Goal: Task Accomplishment & Management: Use online tool/utility

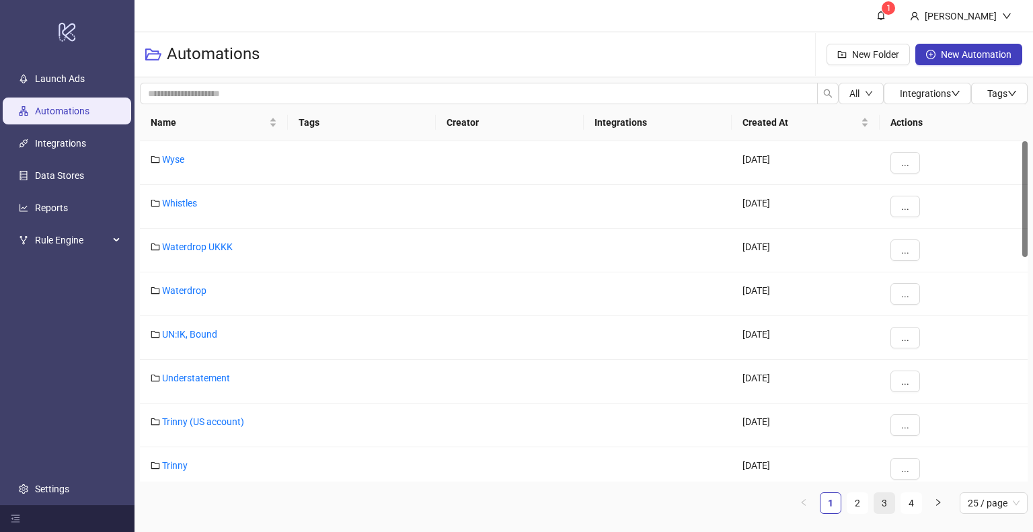
click at [858, 505] on link "2" at bounding box center [858, 503] width 20 height 20
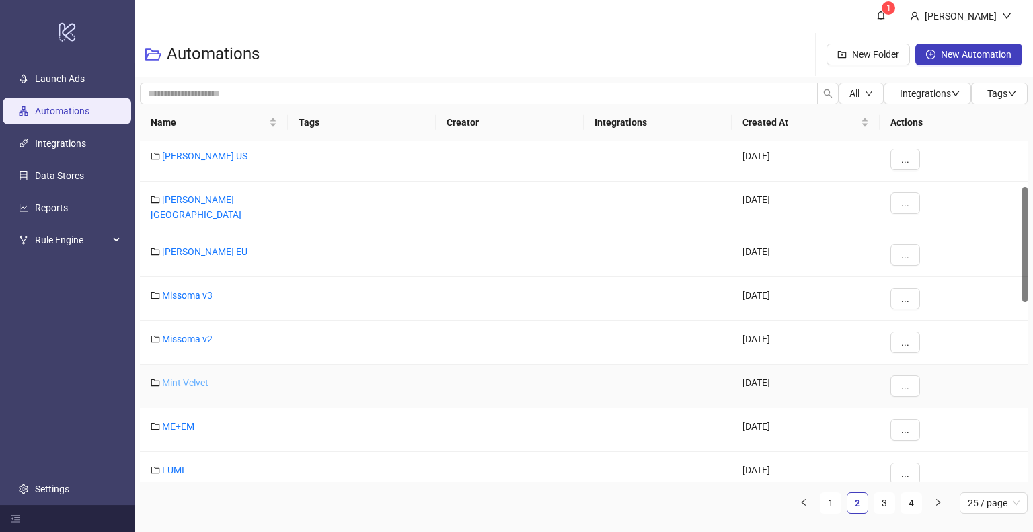
click at [194, 377] on link "Mint Velvet" at bounding box center [185, 382] width 46 height 11
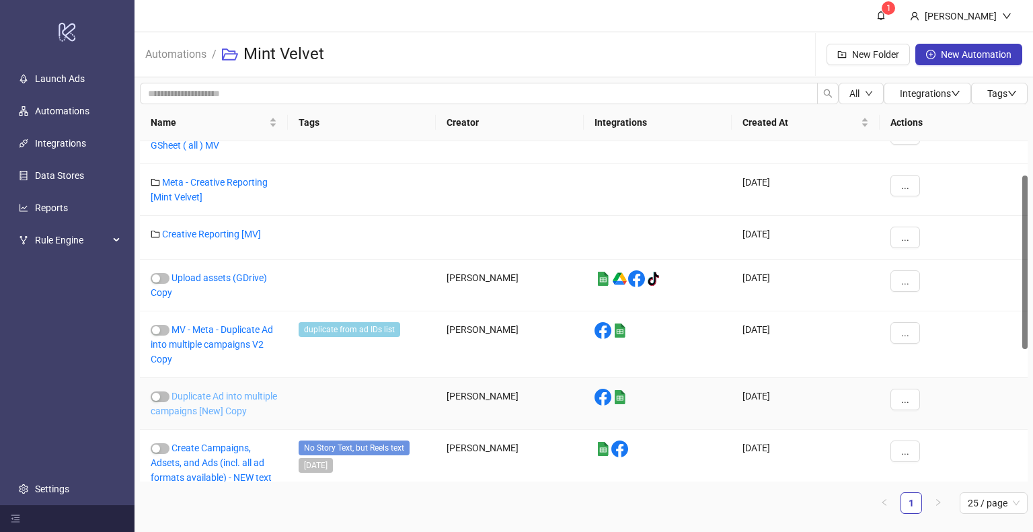
click at [231, 398] on link "Duplicate Ad into multiple campaigns [New] Copy" at bounding box center [214, 404] width 126 height 26
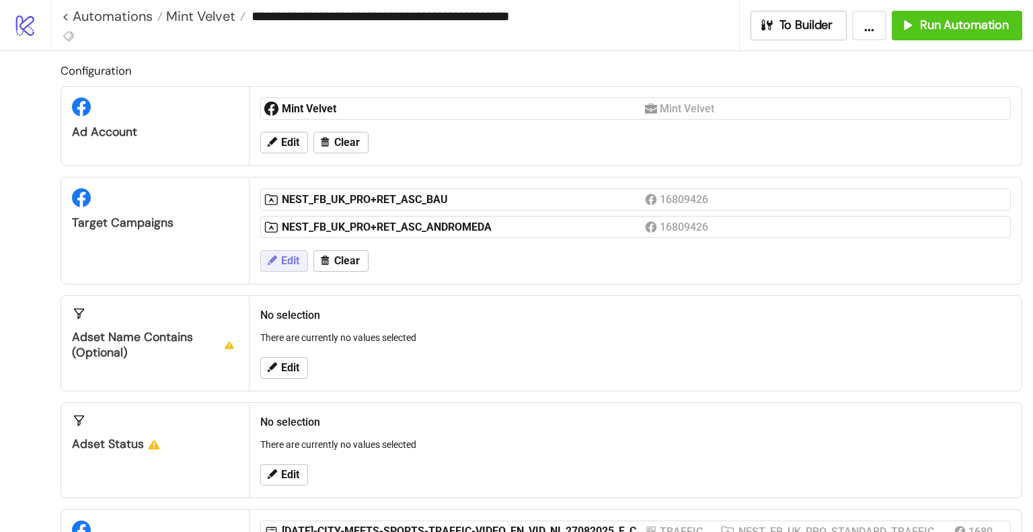
click at [287, 263] on span "Edit" at bounding box center [290, 261] width 18 height 12
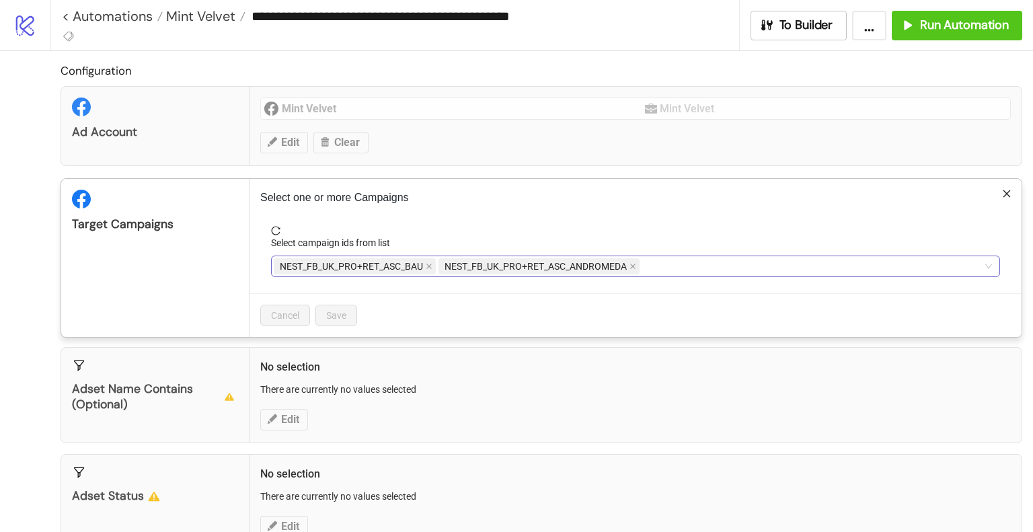
drag, startPoint x: 716, startPoint y: 269, endPoint x: 727, endPoint y: 268, distance: 10.1
click at [716, 269] on div "NEST_FB_UK_PRO+RET_ASC_BAU NEST_FB_UK_PRO+RET_ASC_ANDROMEDA" at bounding box center [629, 266] width 710 height 19
click at [637, 266] on span "NEST_FB_UK_PRO+RET_ASC_ANDROMEDA" at bounding box center [539, 266] width 201 height 16
click at [635, 266] on icon "close" at bounding box center [633, 266] width 7 height 7
click at [428, 265] on icon "close" at bounding box center [429, 266] width 5 height 5
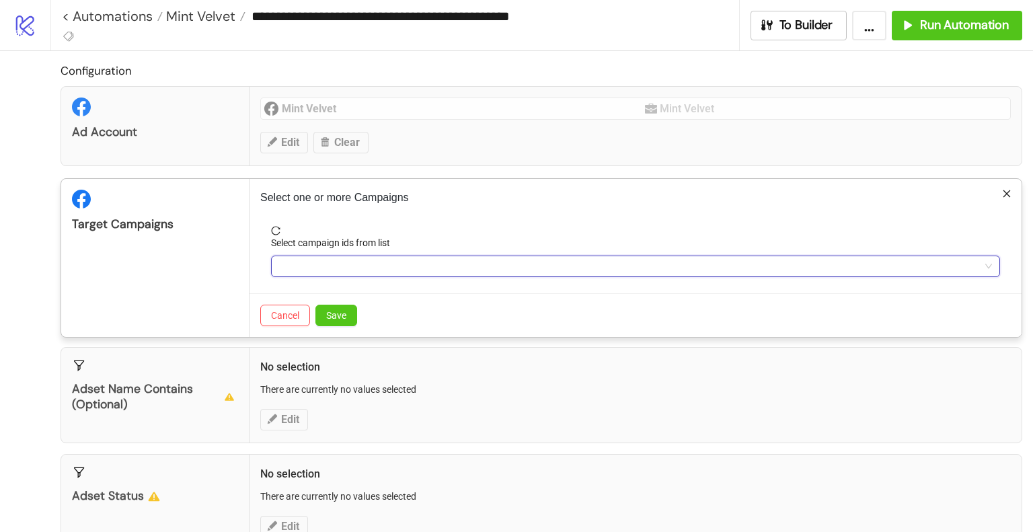
click at [433, 266] on div at bounding box center [629, 266] width 710 height 19
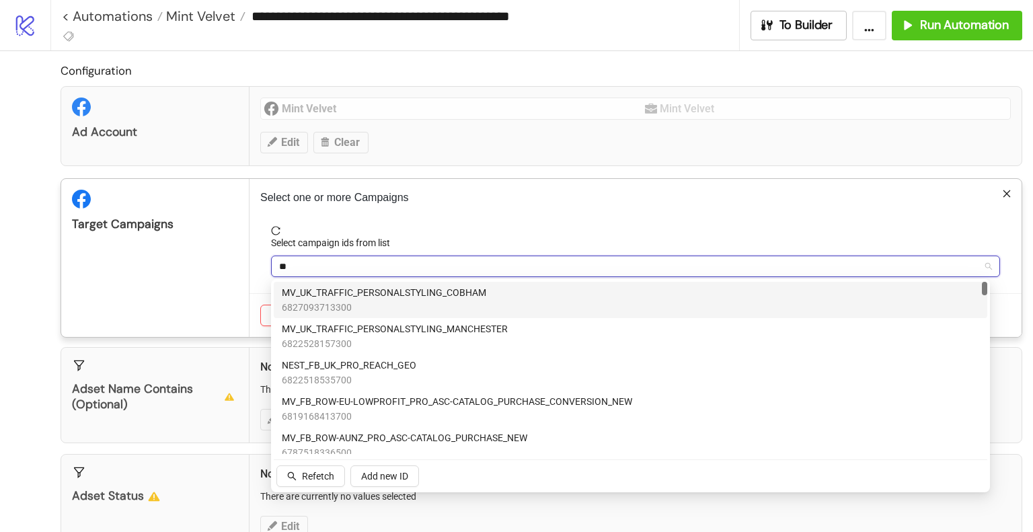
type input "***"
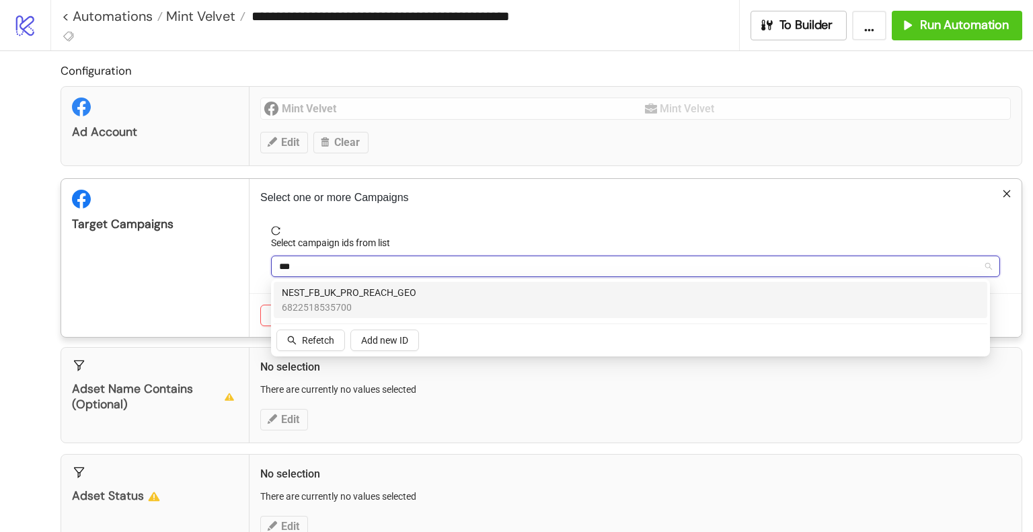
click at [449, 305] on div "NEST_FB_UK_PRO_REACH_GEO 6822518535700" at bounding box center [631, 300] width 698 height 30
click at [225, 293] on div "Target Campaigns" at bounding box center [155, 258] width 188 height 158
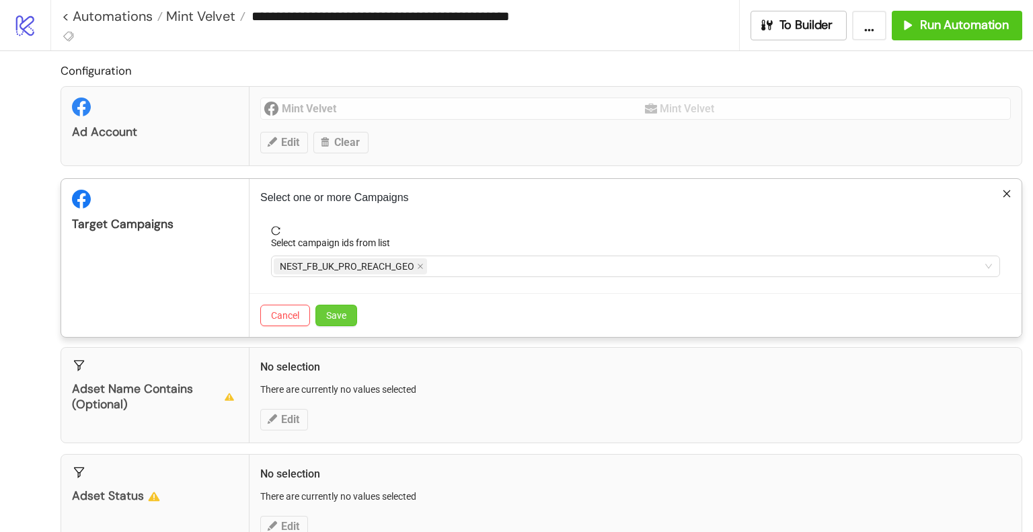
click at [344, 321] on button "Save" at bounding box center [337, 316] width 42 height 22
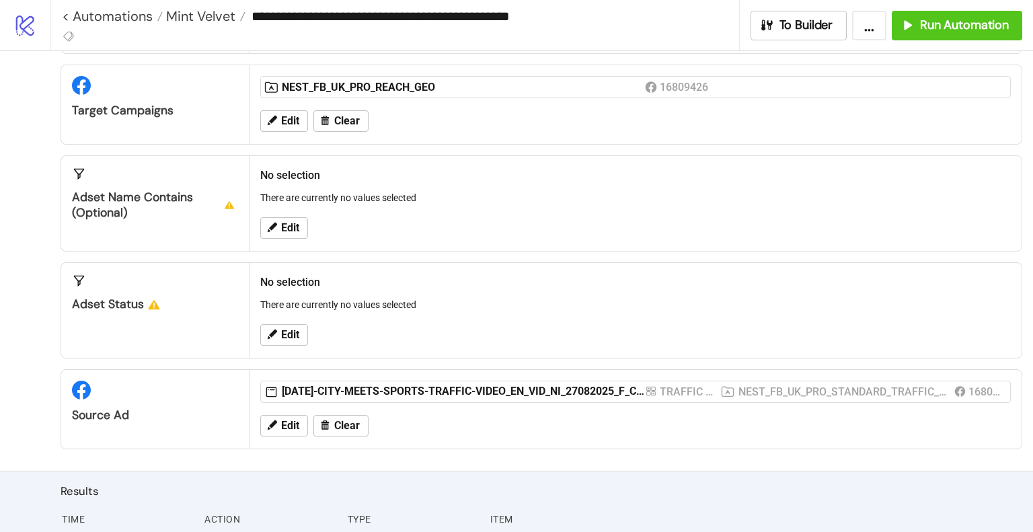
scroll to position [135, 0]
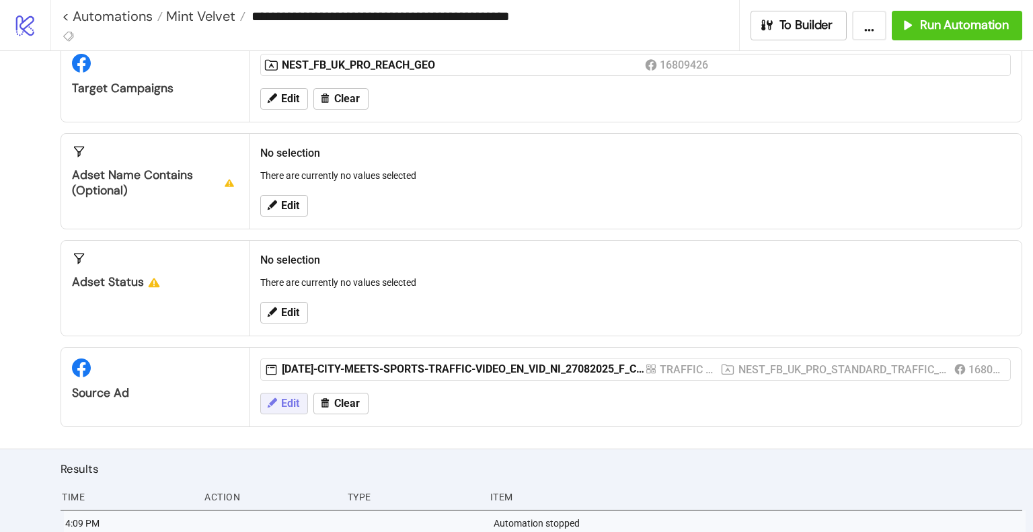
drag, startPoint x: 278, startPoint y: 398, endPoint x: 560, endPoint y: 0, distance: 487.7
click at [279, 397] on button "Edit" at bounding box center [284, 404] width 48 height 22
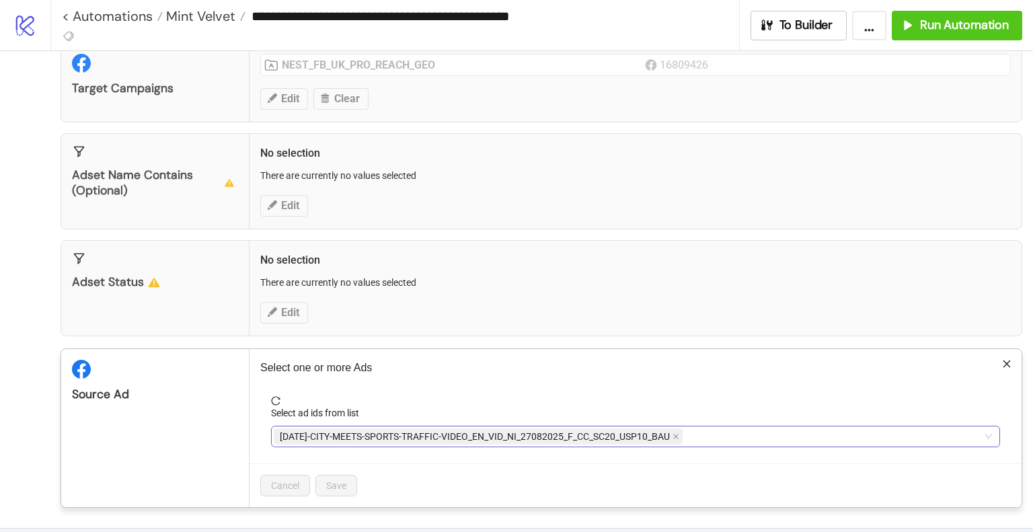
click at [796, 439] on div "[DATE]-CITY-MEETS-SPORTS-TRAFFIC-VIDEO_EN_VID_NI_27082025_F_CC_SC20_USP10_BAU" at bounding box center [629, 436] width 710 height 19
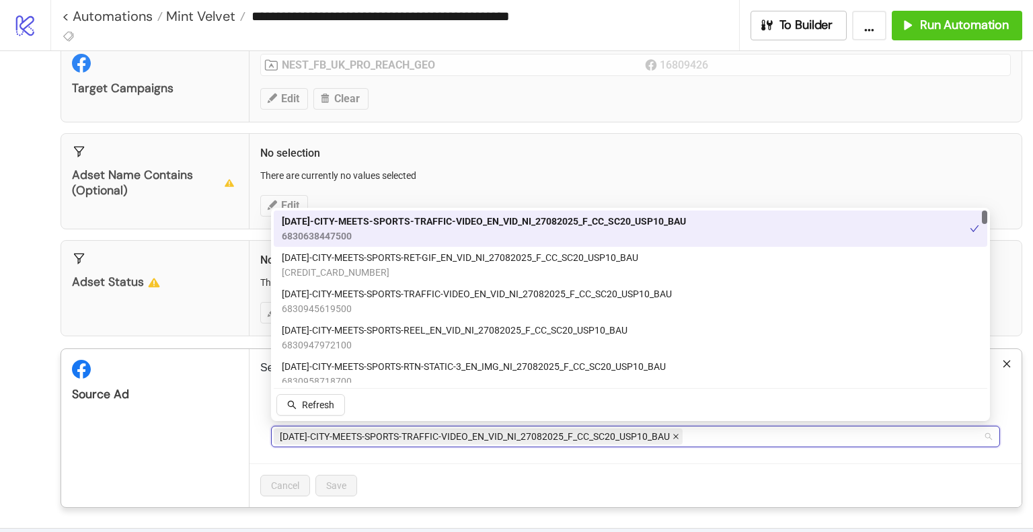
click at [679, 435] on icon "close" at bounding box center [676, 436] width 7 height 7
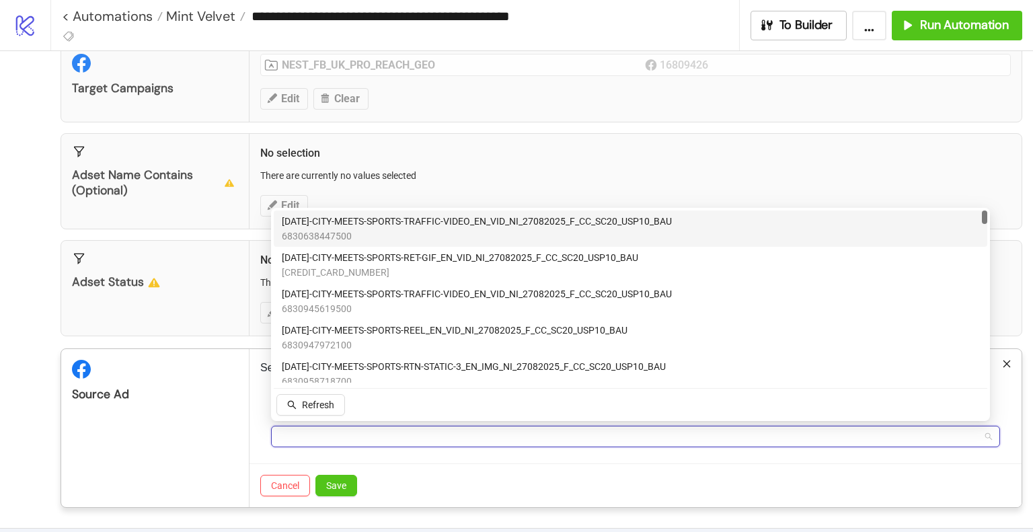
click at [700, 437] on div at bounding box center [629, 436] width 710 height 19
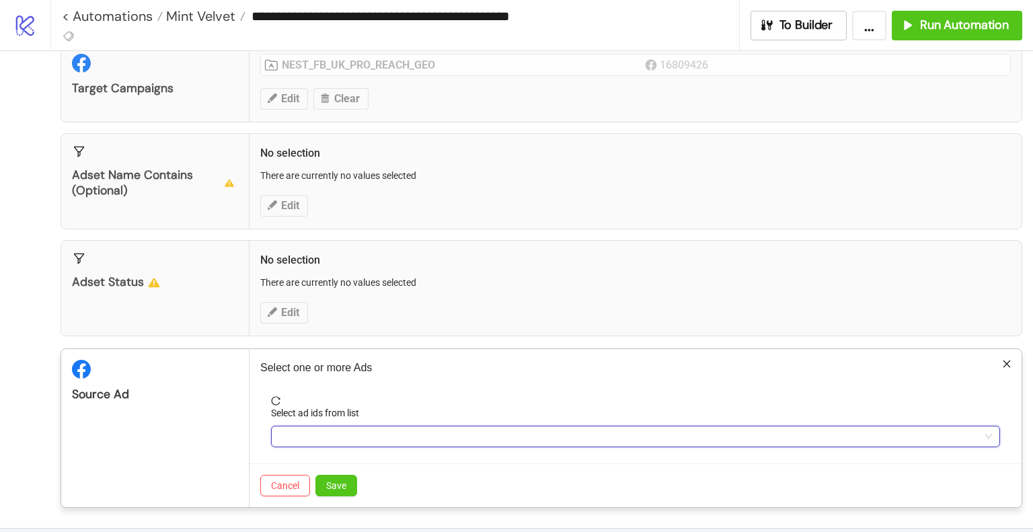
paste input "**********"
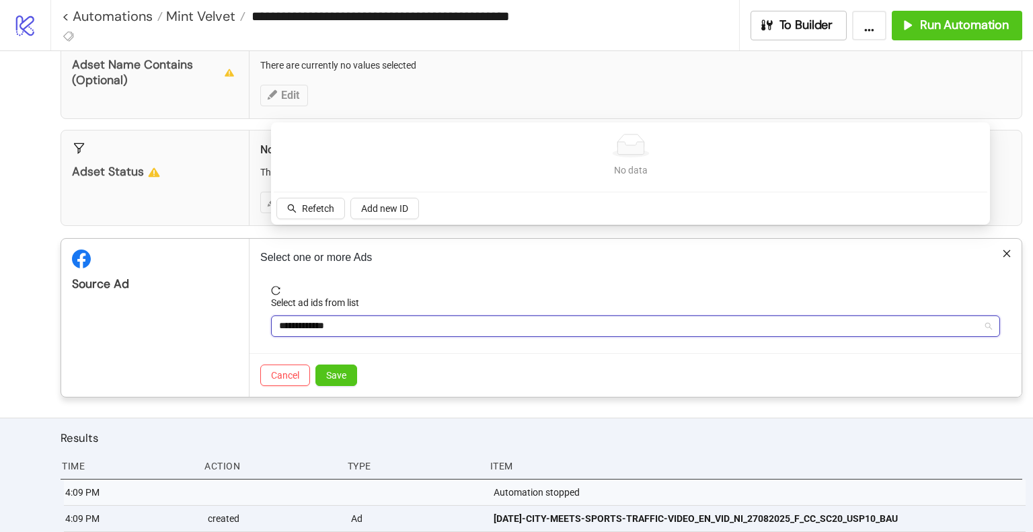
scroll to position [331, 0]
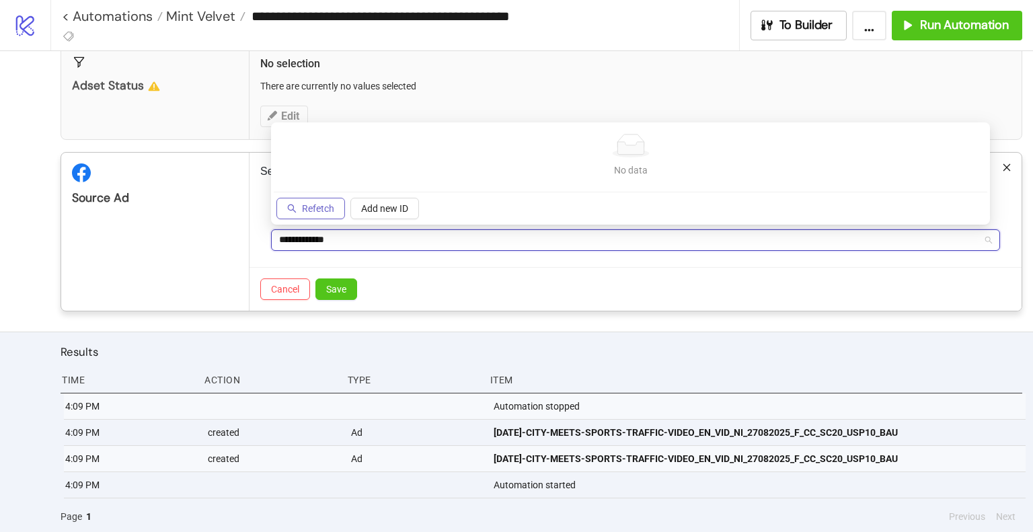
type input "**********"
click at [313, 204] on span "Refetch" at bounding box center [318, 208] width 32 height 11
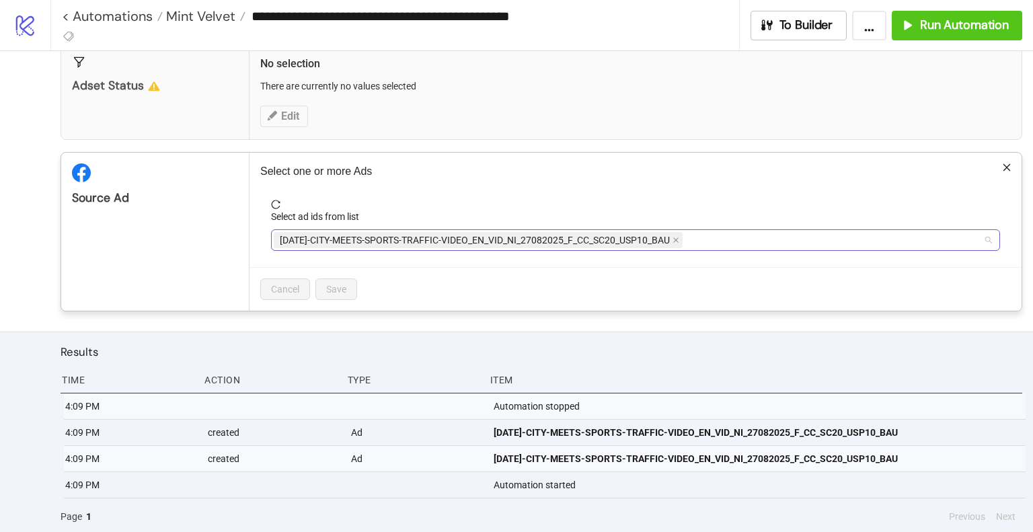
click at [673, 237] on span "[DATE]-CITY-MEETS-SPORTS-TRAFFIC-VIDEO_EN_VID_NI_27082025_F_CC_SC20_USP10_BAU" at bounding box center [478, 240] width 409 height 16
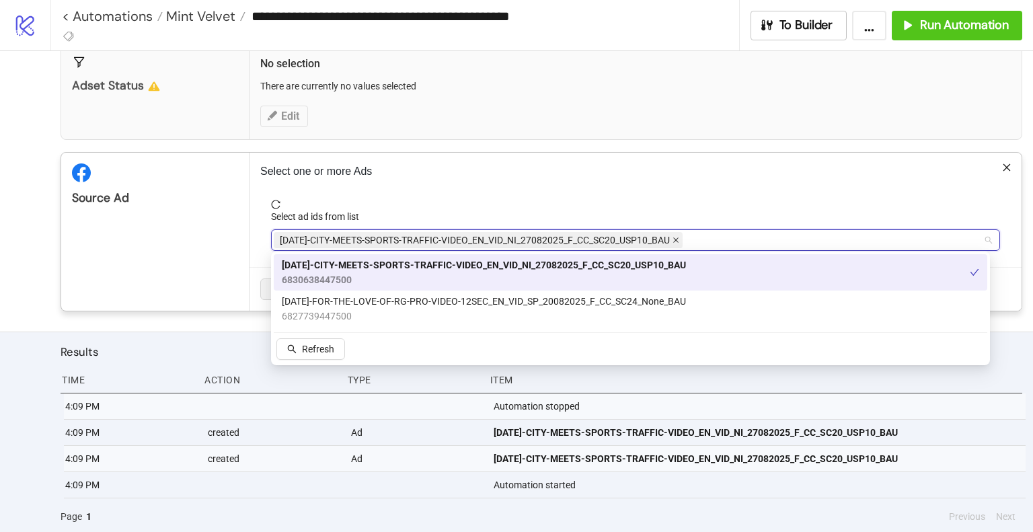
click at [678, 241] on icon "close" at bounding box center [676, 240] width 7 height 7
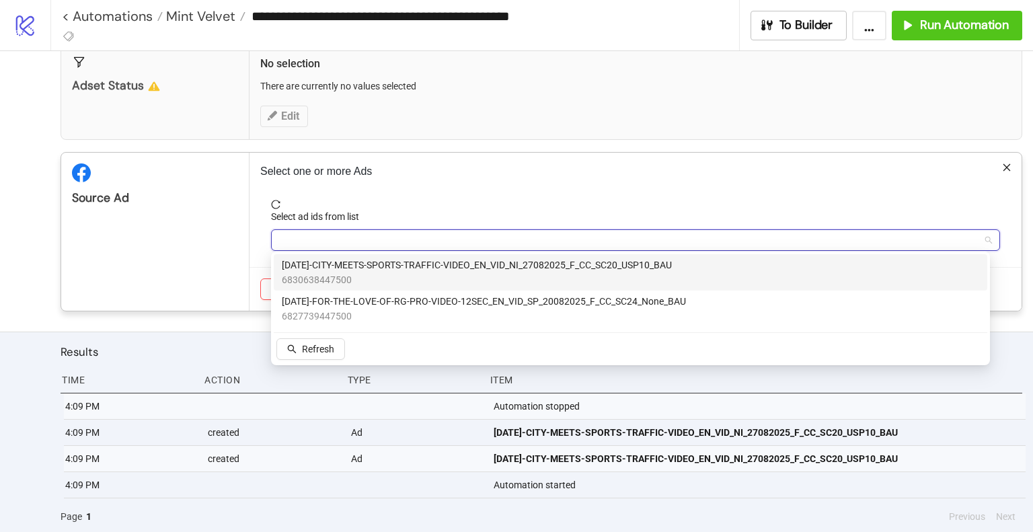
click at [697, 236] on div at bounding box center [629, 240] width 710 height 19
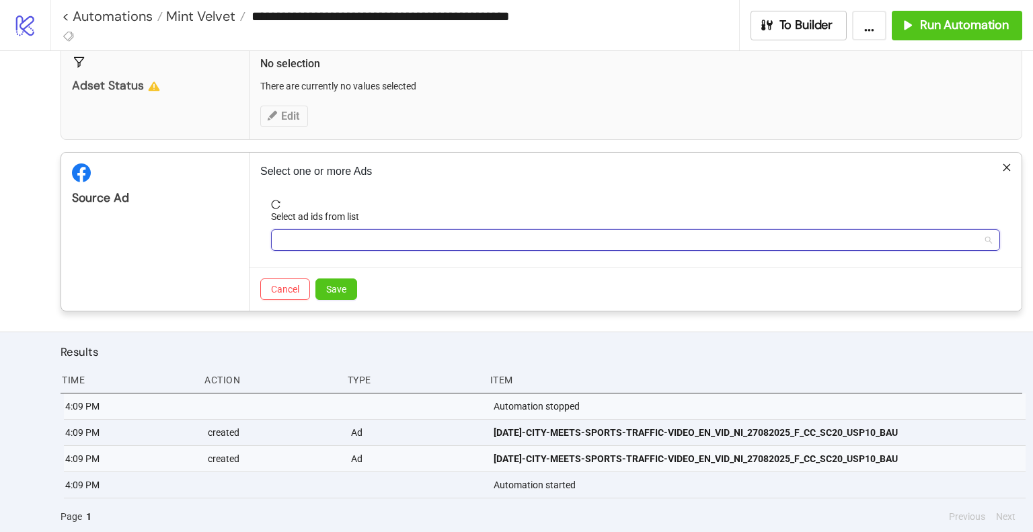
click at [694, 231] on div at bounding box center [629, 240] width 710 height 19
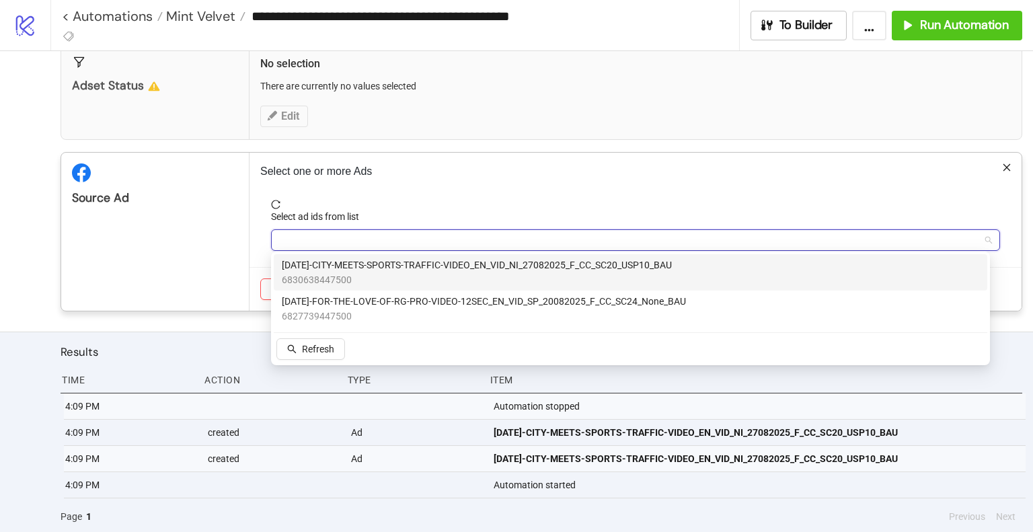
paste input "**********"
type input "**********"
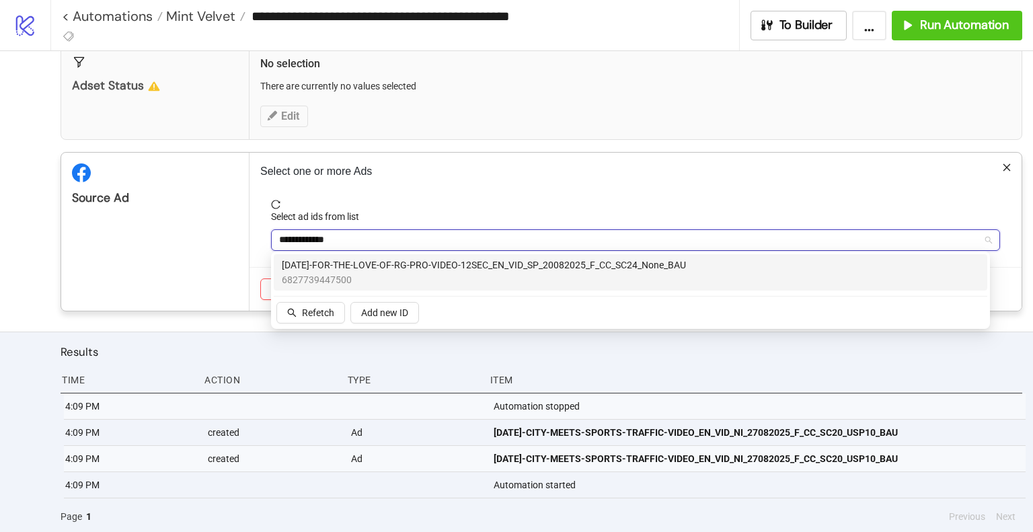
click at [410, 268] on span "[DATE]-FOR-THE-LOVE-OF-RG-PRO-VIDEO-12SEC_EN_VID_SP_20082025_F_CC_SC24_None_BAU" at bounding box center [484, 265] width 404 height 15
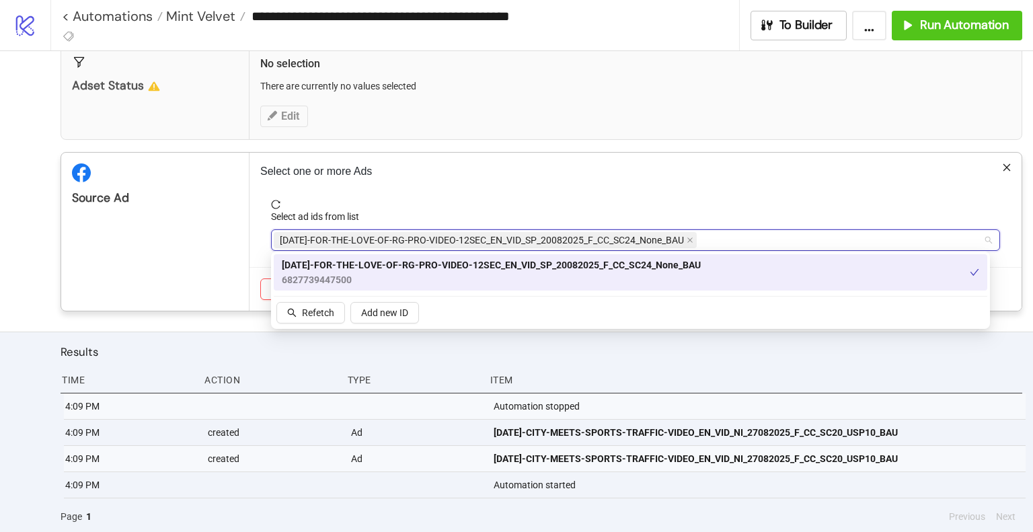
click at [218, 272] on div "Source Ad" at bounding box center [155, 232] width 188 height 158
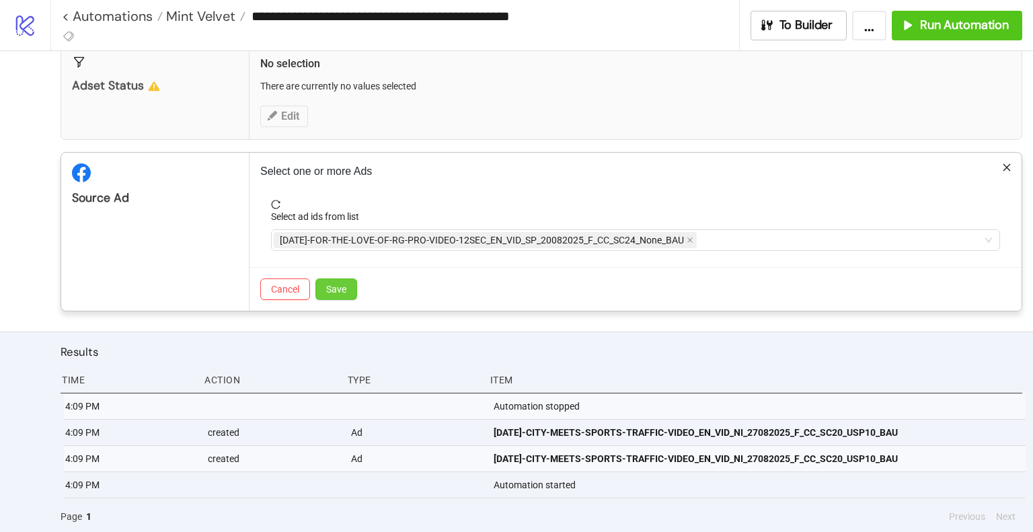
click at [348, 285] on button "Save" at bounding box center [337, 290] width 42 height 22
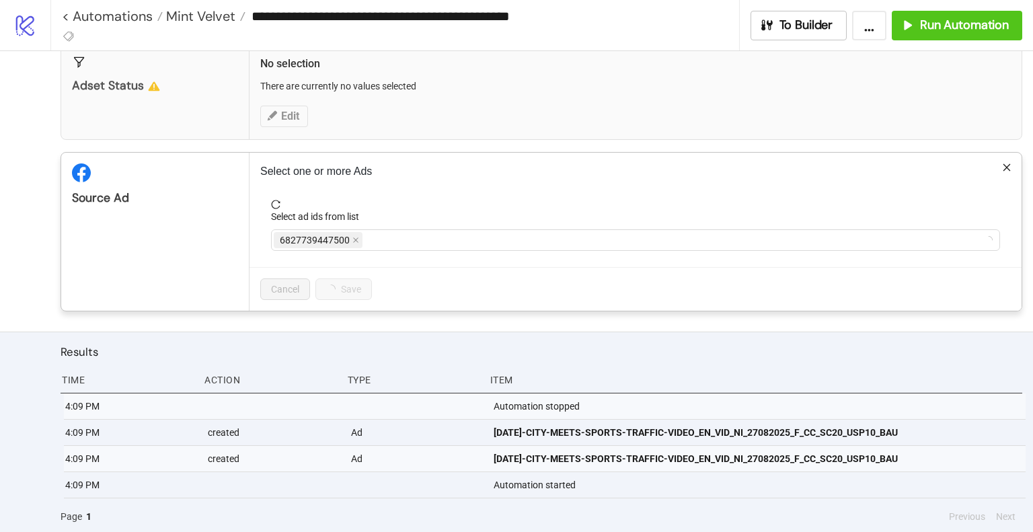
scroll to position [251, 0]
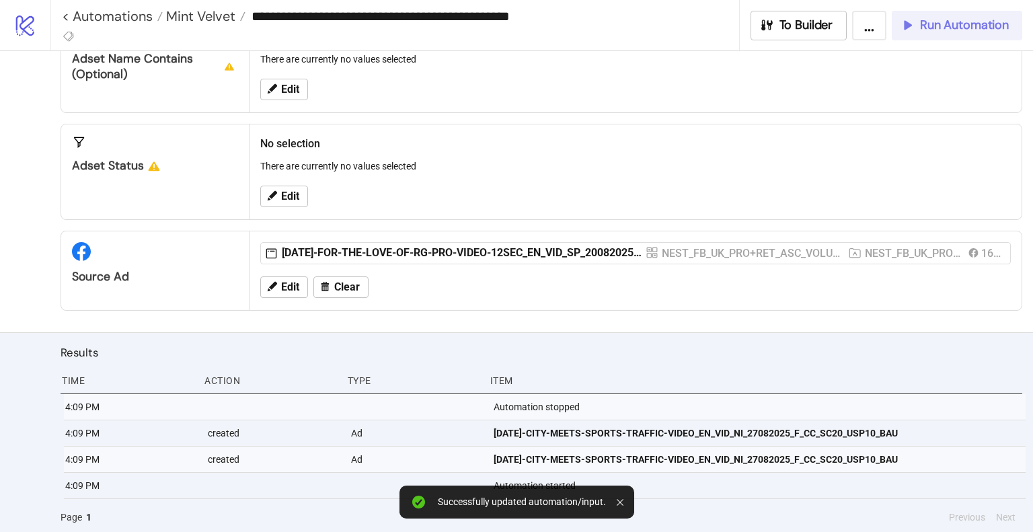
click at [968, 34] on button "Run Automation" at bounding box center [957, 26] width 131 height 30
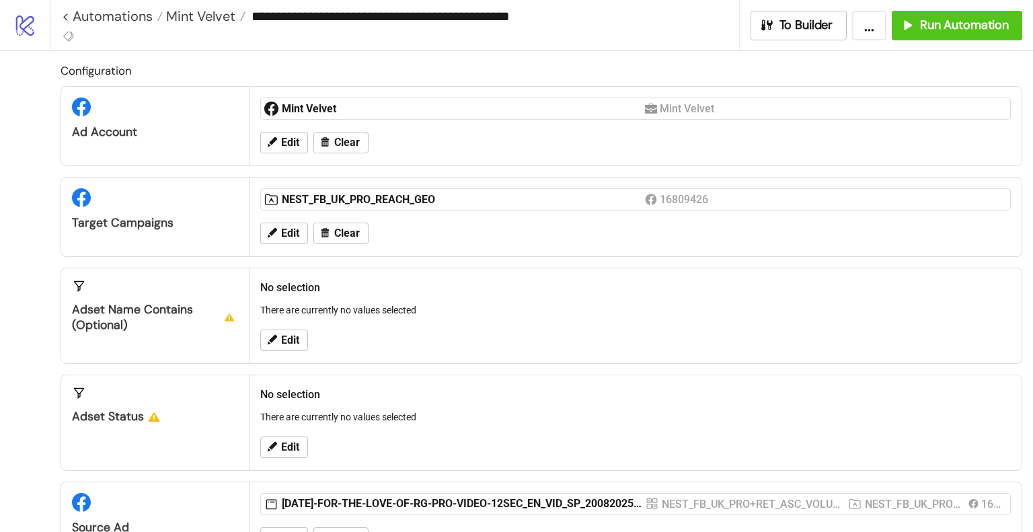
scroll to position [0, 0]
click at [283, 239] on button "Edit" at bounding box center [284, 234] width 48 height 22
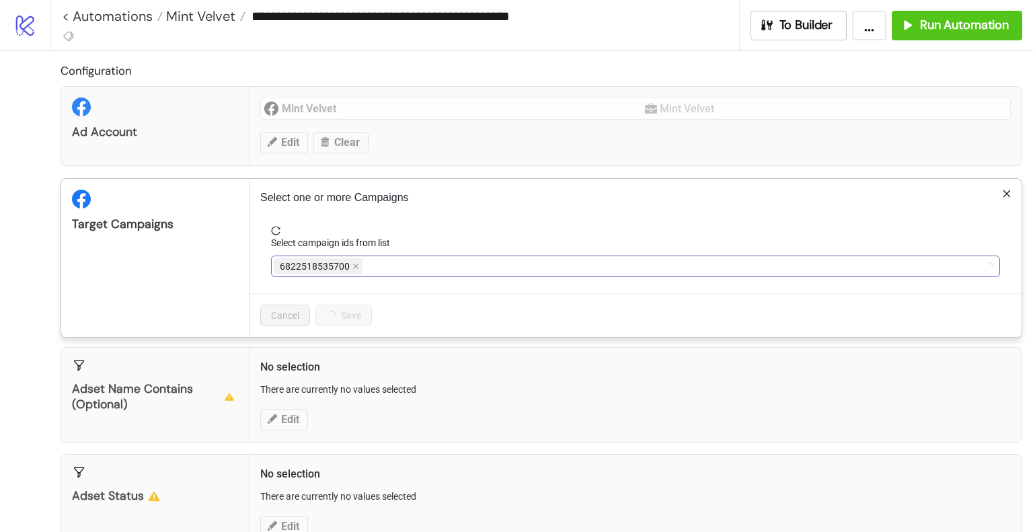
click at [569, 266] on div "6822518535700" at bounding box center [629, 266] width 710 height 19
click at [417, 269] on span at bounding box center [420, 266] width 7 height 15
click at [437, 268] on div at bounding box center [629, 266] width 710 height 19
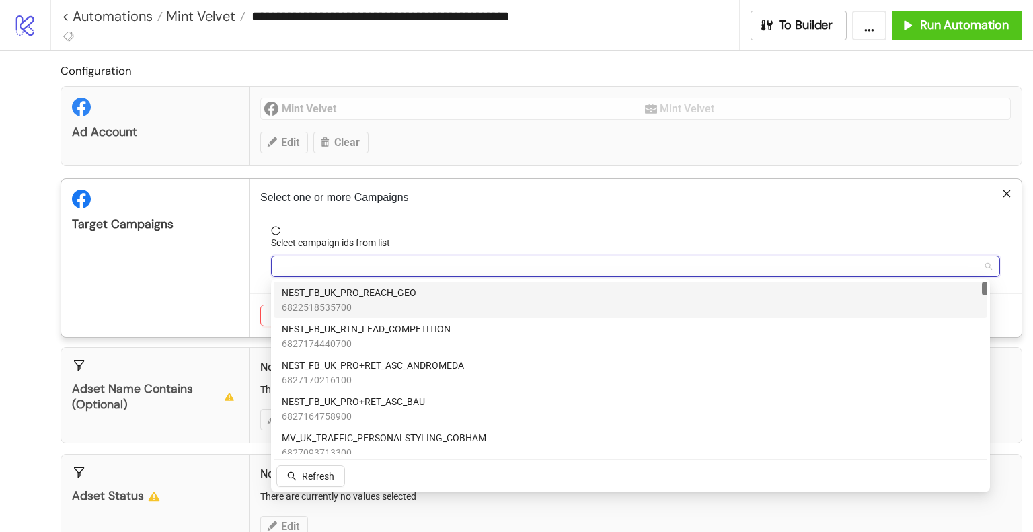
paste input "**********"
type input "**********"
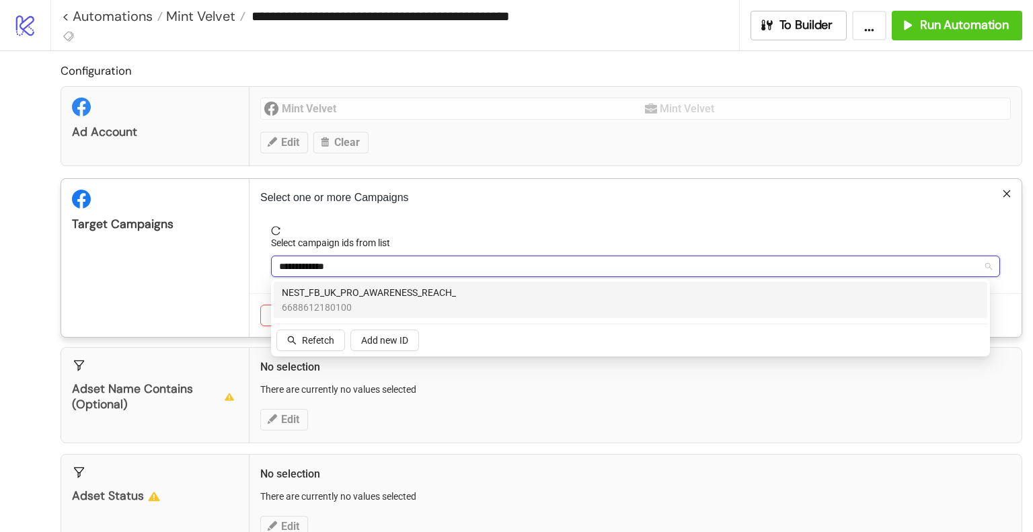
click at [433, 295] on span "NEST_FB_UK_PRO_AWARENESS_REACH_" at bounding box center [369, 292] width 174 height 15
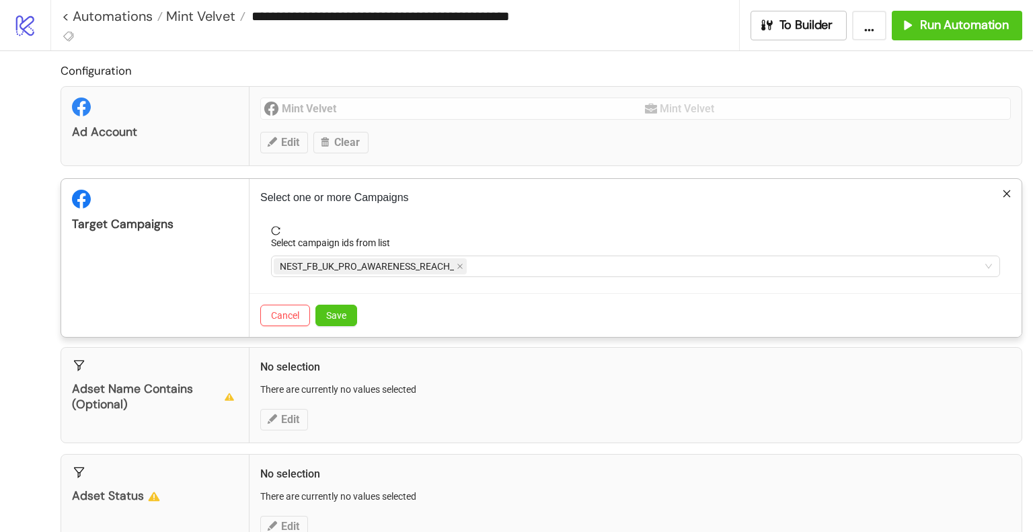
click at [182, 289] on div "Target Campaigns" at bounding box center [155, 258] width 188 height 158
drag, startPoint x: 338, startPoint y: 318, endPoint x: 409, endPoint y: 316, distance: 71.3
click at [336, 320] on span "Save" at bounding box center [336, 315] width 20 height 11
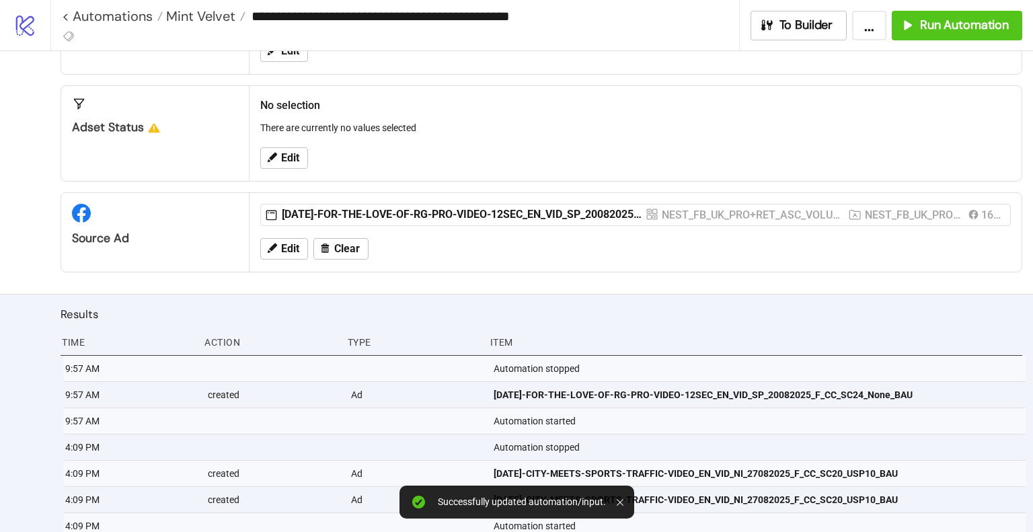
scroll to position [330, 0]
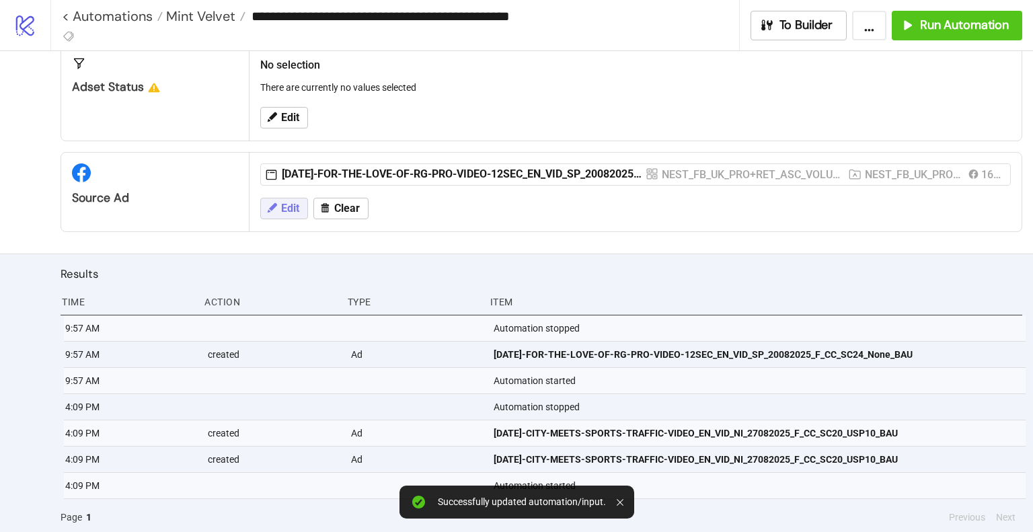
click at [278, 201] on button "Edit" at bounding box center [284, 209] width 48 height 22
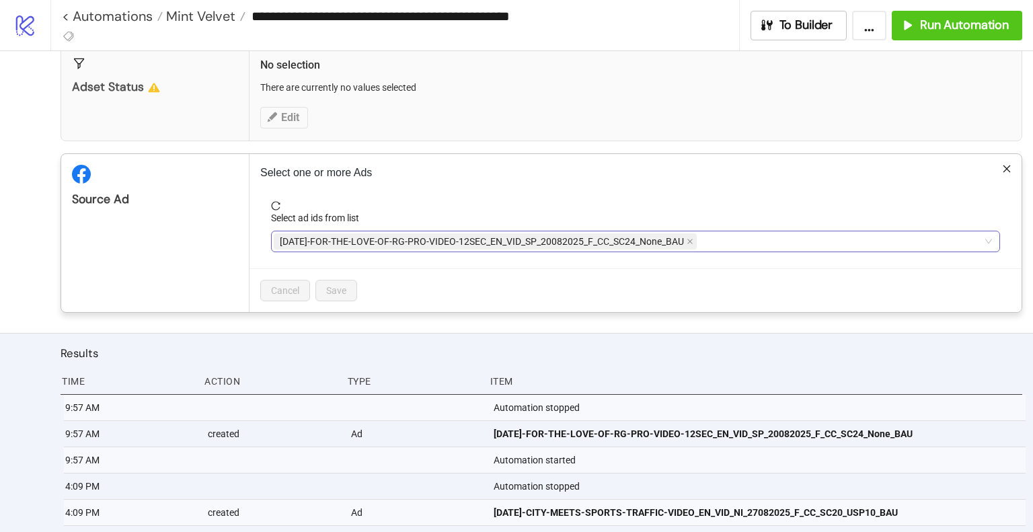
click at [768, 233] on div "[DATE]-FOR-THE-LOVE-OF-RG-PRO-VIDEO-12SEC_EN_VID_SP_20082025_F_CC_SC24_None_BAU" at bounding box center [629, 241] width 710 height 19
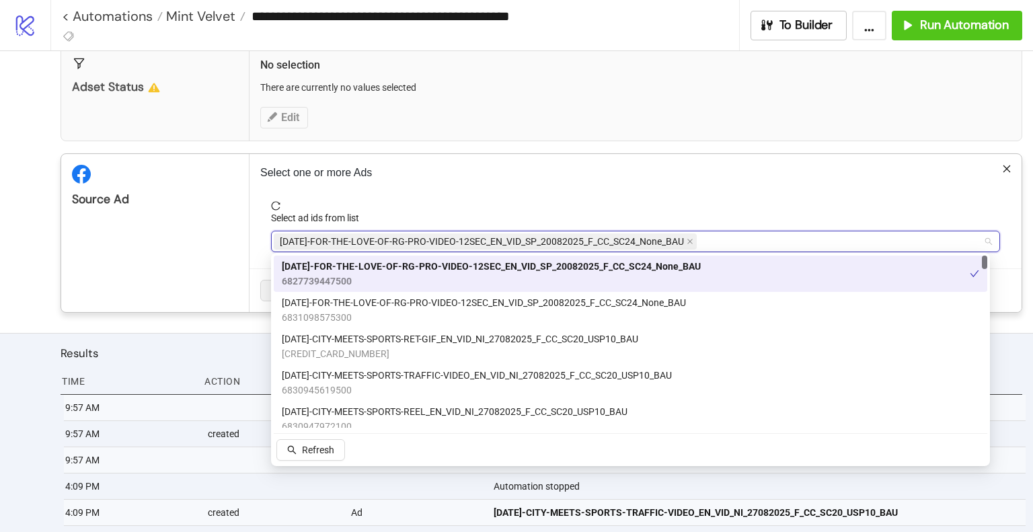
paste input "**********"
type input "**********"
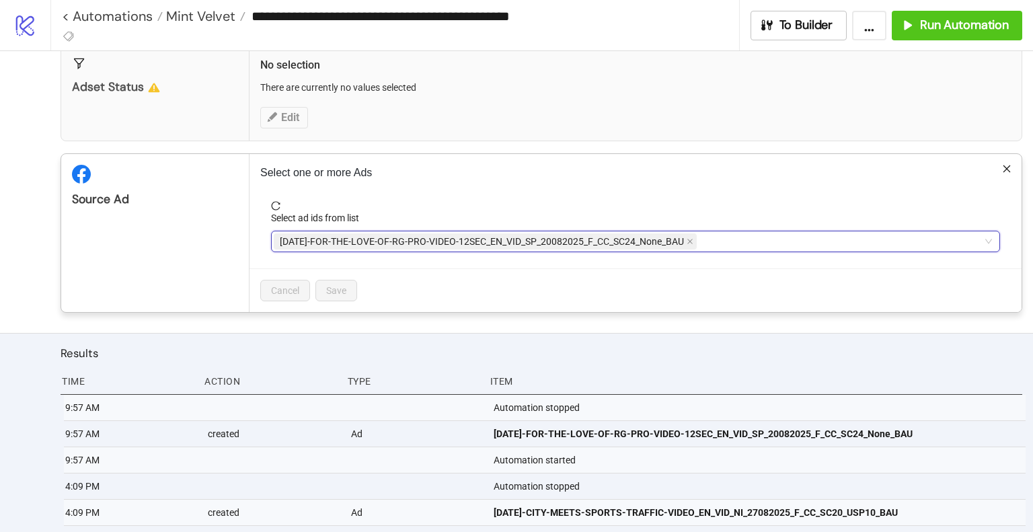
drag, startPoint x: 776, startPoint y: 236, endPoint x: 712, endPoint y: 240, distance: 64.0
click at [712, 240] on div "[DATE]-FOR-THE-LOVE-OF-RG-PRO-VIDEO-12SEC_EN_VID_SP_20082025_F_CC_SC24_None_BAU" at bounding box center [629, 241] width 710 height 19
paste input "**********"
type input "**********"
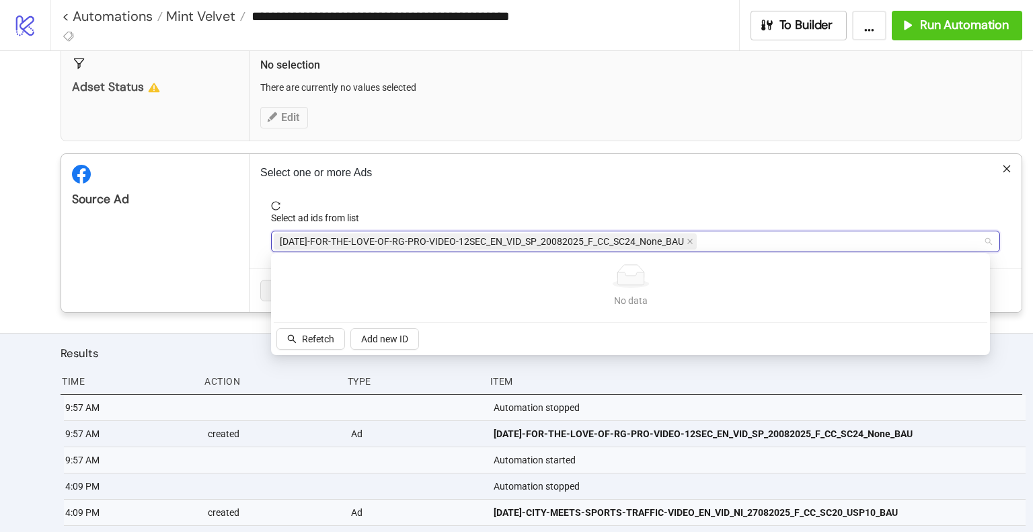
click at [649, 182] on div "Select one or more Ads Select ad ids from list AD312-FOR-THE-LOVE-OF-RG-PRO-VID…" at bounding box center [636, 233] width 772 height 158
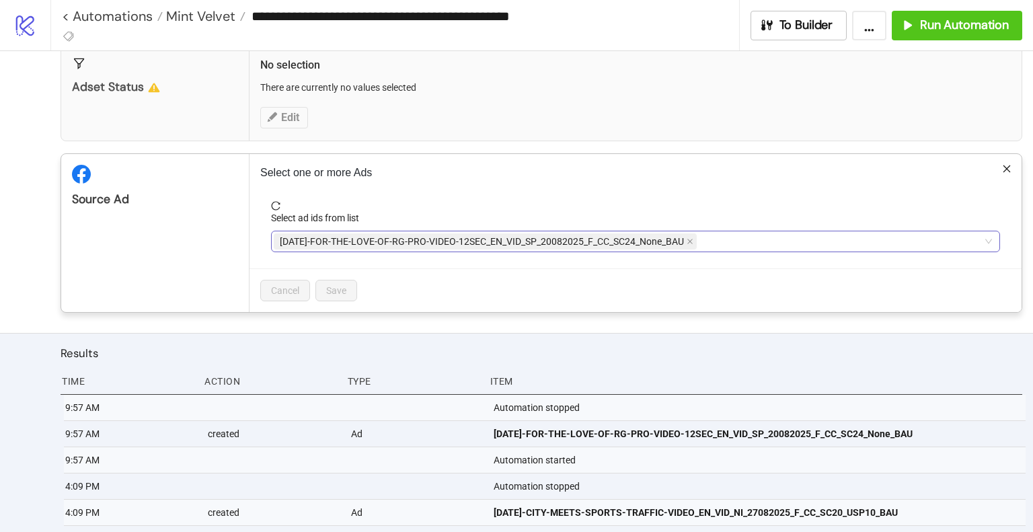
type input "**********"
click at [736, 239] on div "**********" at bounding box center [629, 241] width 710 height 19
click at [776, 236] on div "[DATE]-FOR-THE-LOVE-OF-RG-PRO-VIDEO-12SEC_EN_VID_SP_20082025_F_CC_SC24_None_BAU" at bounding box center [629, 241] width 710 height 19
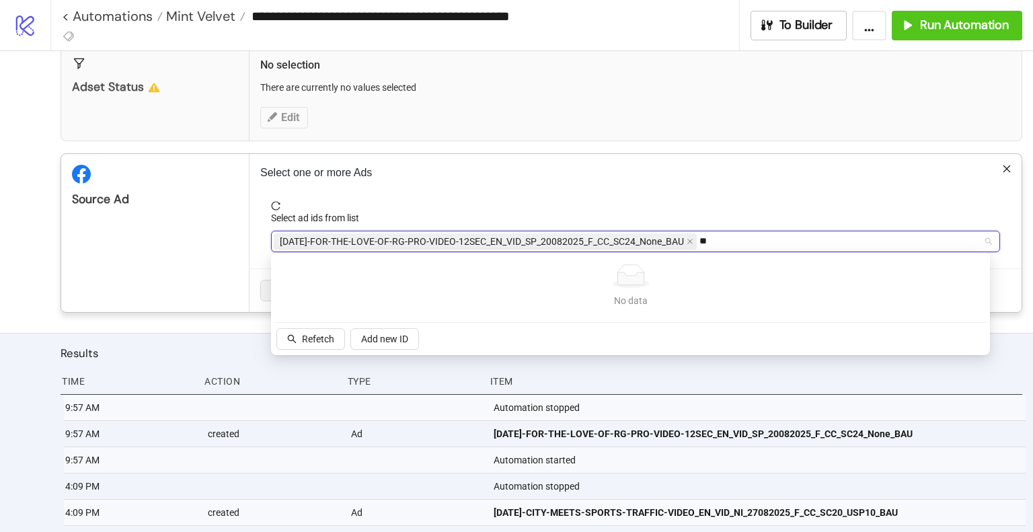
type input "*"
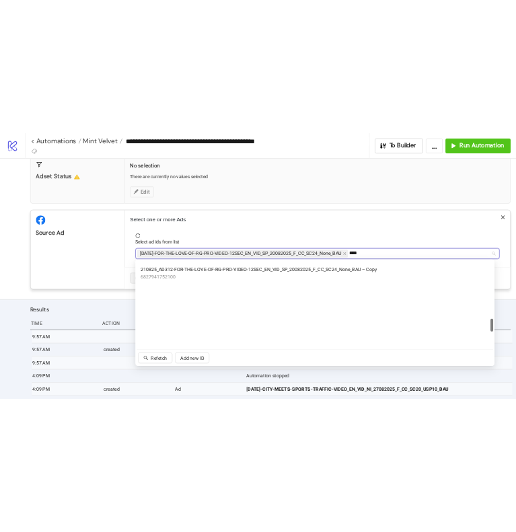
scroll to position [744, 0]
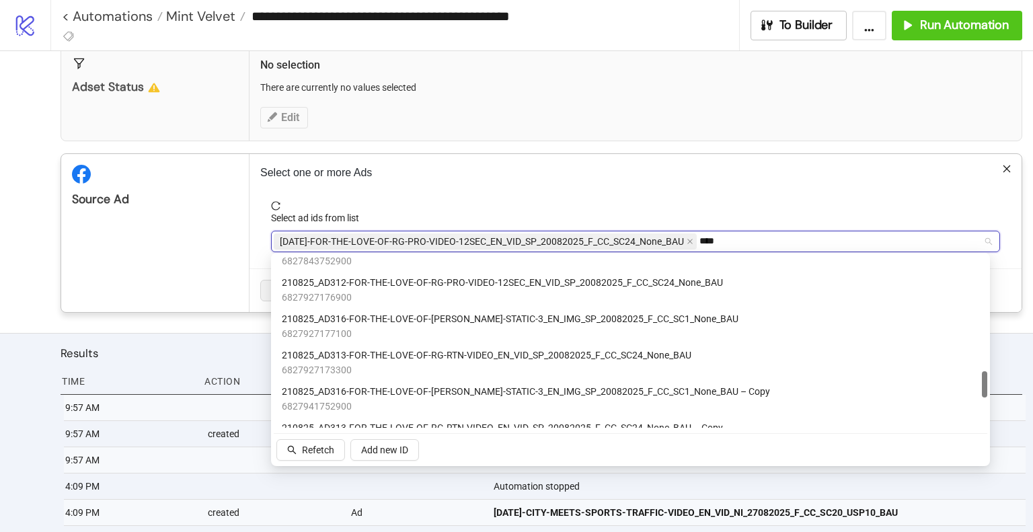
type input "*****"
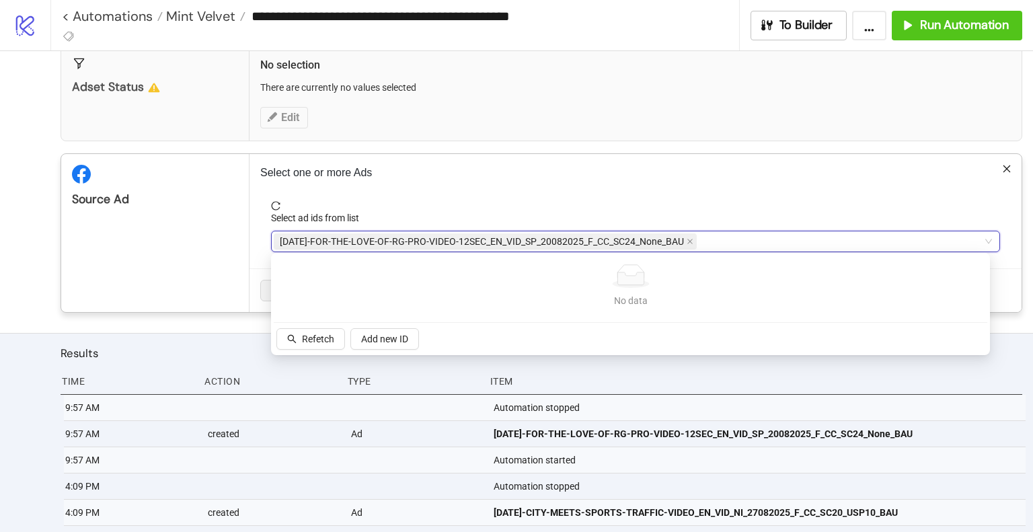
click at [750, 201] on span "reload" at bounding box center [635, 205] width 729 height 9
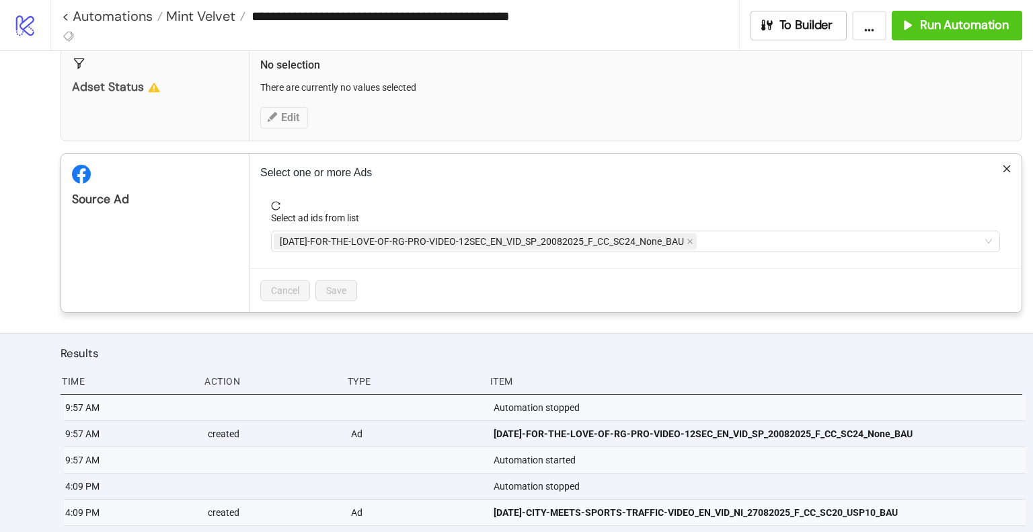
click at [1002, 166] on icon "close" at bounding box center [1006, 168] width 9 height 9
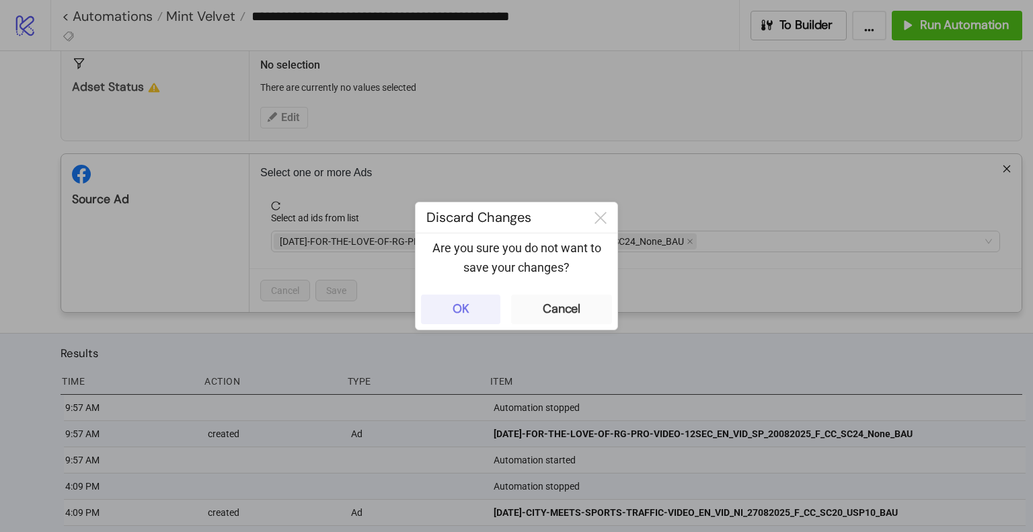
click at [474, 311] on button "OK" at bounding box center [460, 310] width 79 height 30
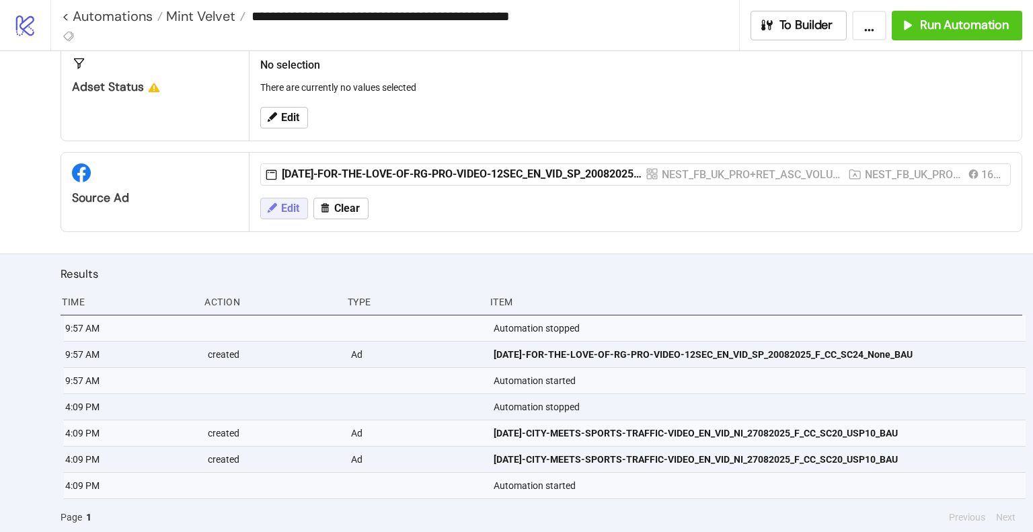
click at [287, 205] on span "Edit" at bounding box center [290, 208] width 18 height 12
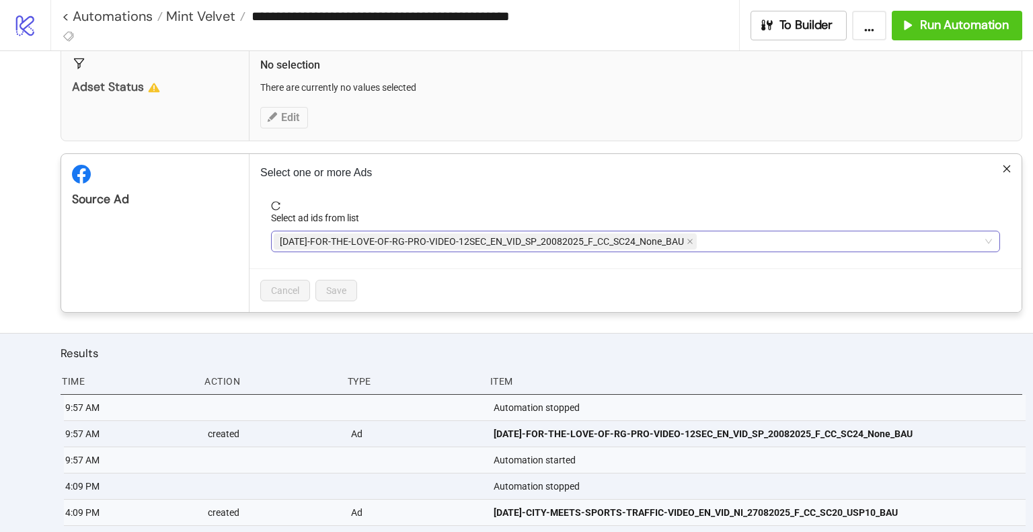
click at [763, 241] on div "[DATE]-FOR-THE-LOVE-OF-RG-PRO-VIDEO-12SEC_EN_VID_SP_20082025_F_CC_SC24_None_BAU" at bounding box center [629, 241] width 710 height 19
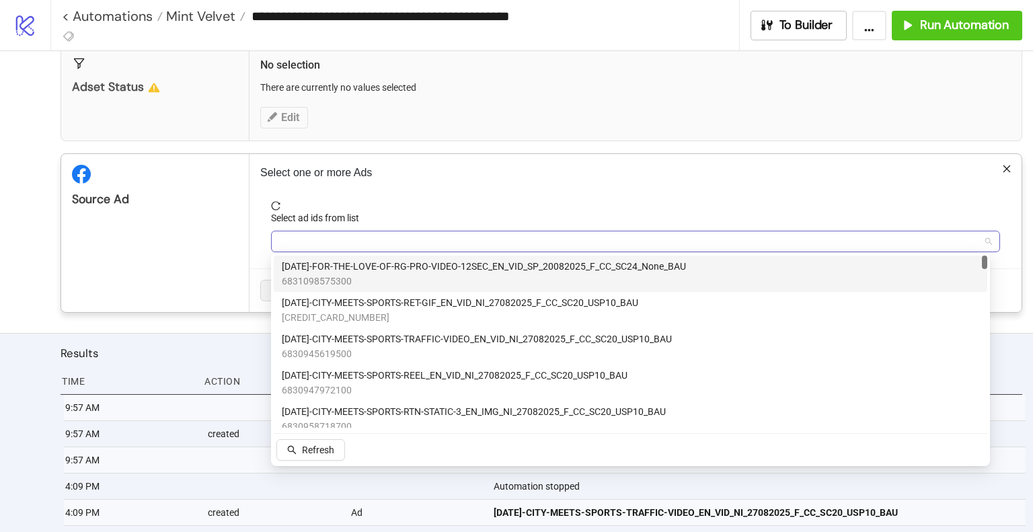
click at [735, 239] on div at bounding box center [629, 241] width 710 height 19
click at [694, 282] on div "AD312-FOR-THE-LOVE-OF-RG-PRO-VIDEO-12SEC_EN_VID_SP_20082025_F_CC_SC24_None_BAU …" at bounding box center [631, 274] width 698 height 30
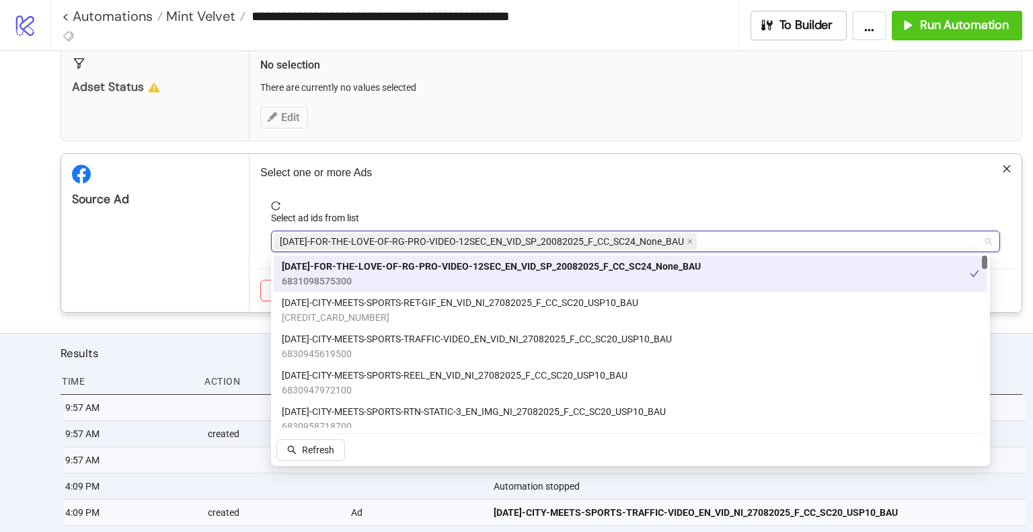
click at [763, 233] on div "[DATE]-FOR-THE-LOVE-OF-RG-PRO-VIDEO-12SEC_EN_VID_SP_20082025_F_CC_SC24_None_BAU" at bounding box center [629, 241] width 710 height 19
type input "*"
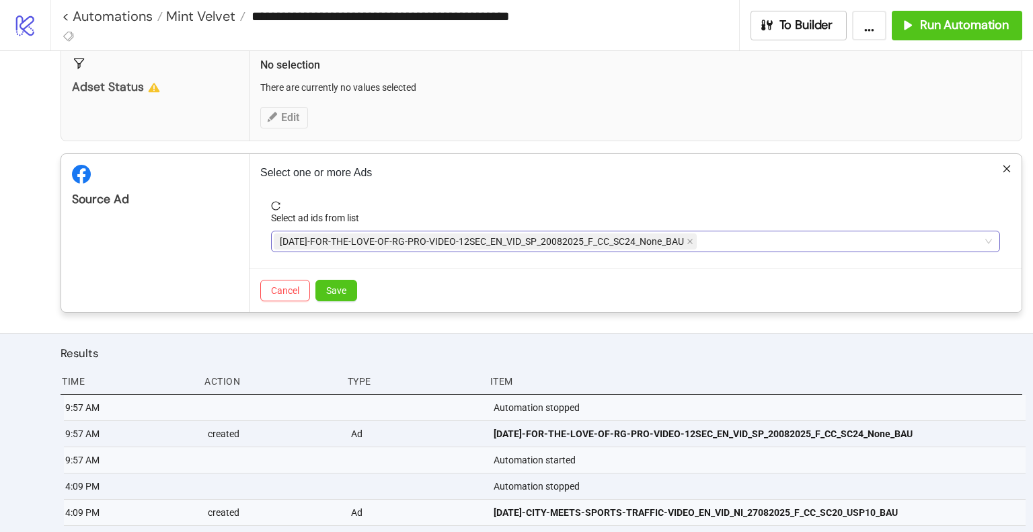
click at [748, 240] on div "[DATE]-FOR-THE-LOVE-OF-RG-PRO-VIDEO-12SEC_EN_VID_SP_20082025_F_CC_SC24_None_BAU" at bounding box center [629, 241] width 710 height 19
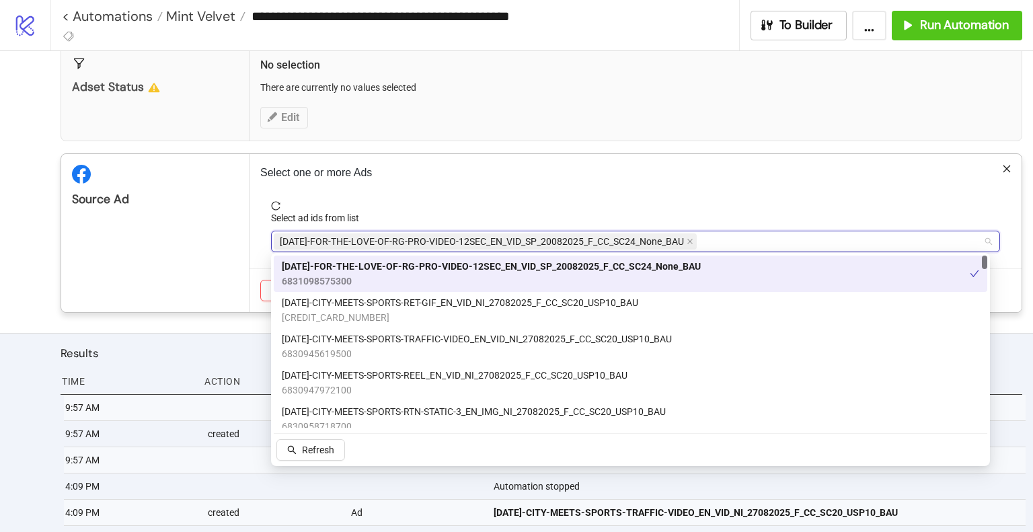
paste input "**********"
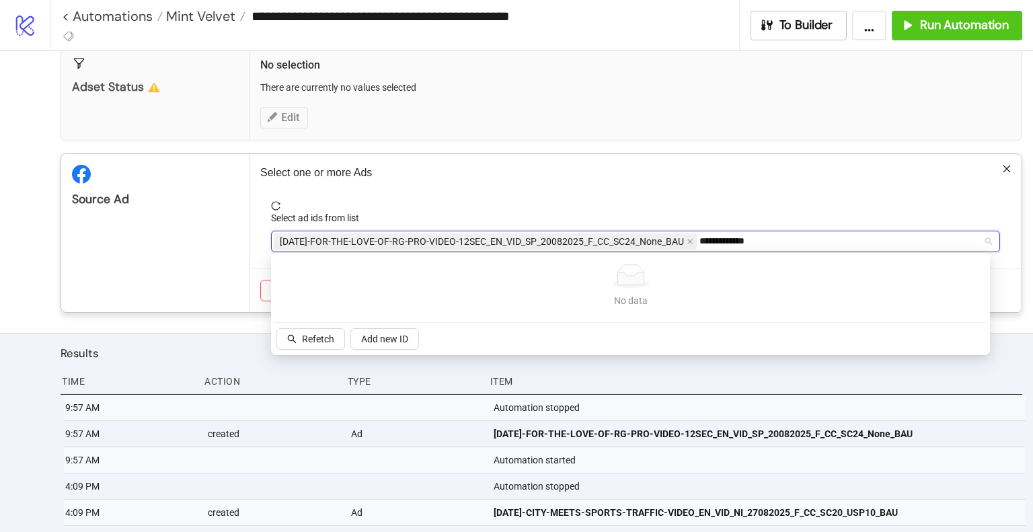
type input "**********"
click at [316, 340] on span "Refetch" at bounding box center [318, 339] width 32 height 11
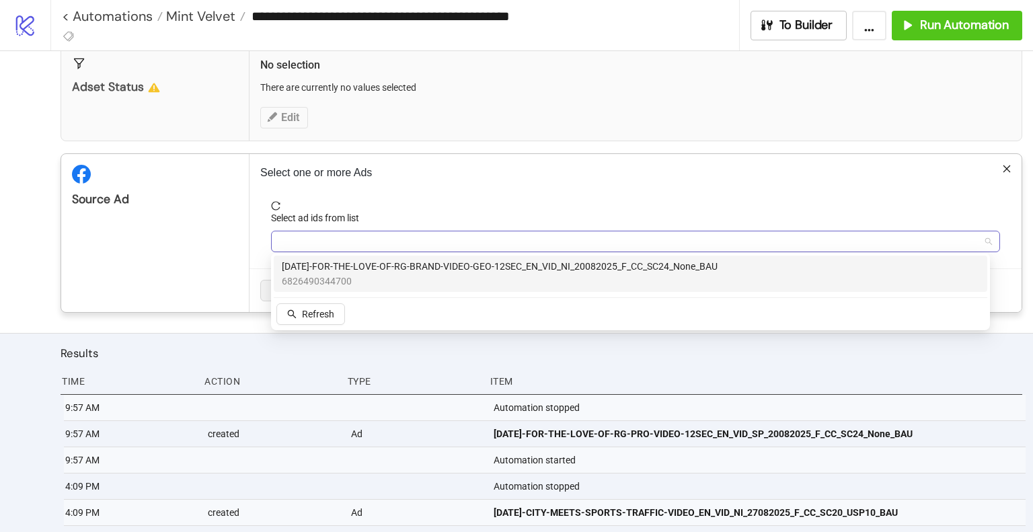
click at [361, 241] on div at bounding box center [629, 241] width 710 height 19
click at [377, 287] on span "6826490344700" at bounding box center [500, 281] width 436 height 15
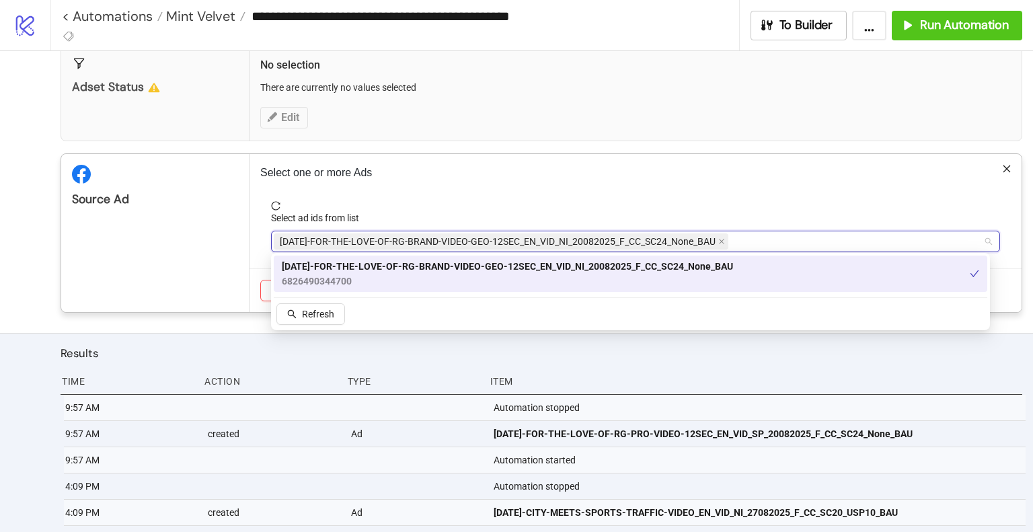
click at [148, 250] on div "Source Ad" at bounding box center [155, 233] width 188 height 158
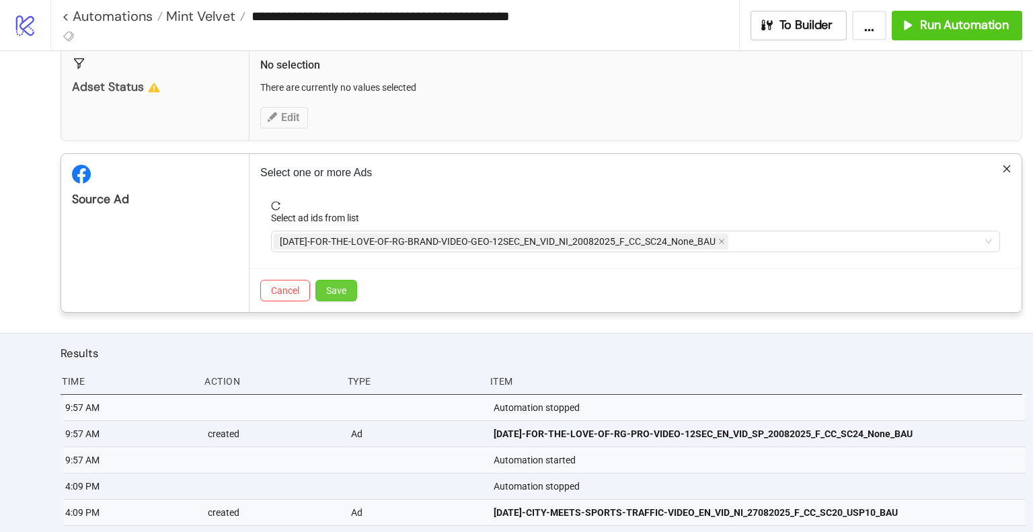
click at [335, 280] on button "Save" at bounding box center [337, 291] width 42 height 22
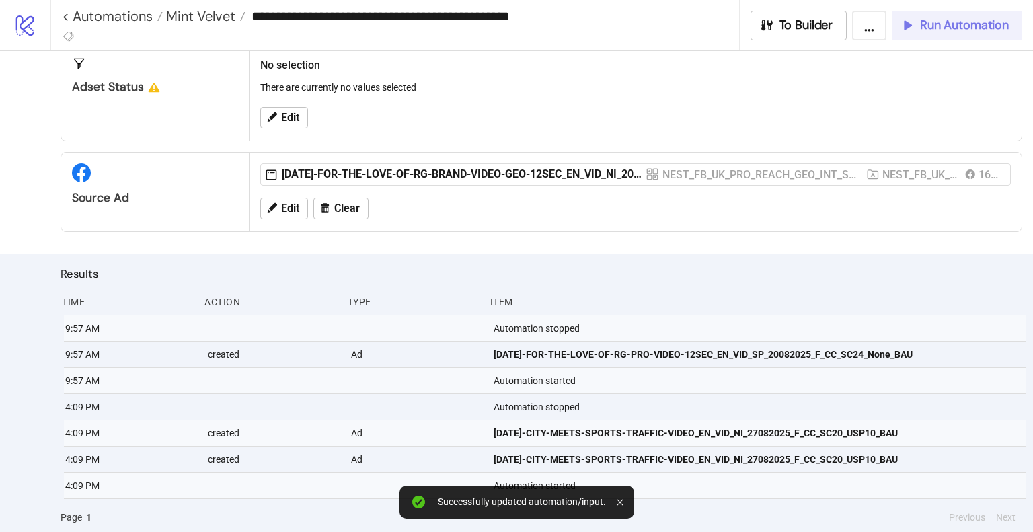
click at [954, 28] on span "Run Automation" at bounding box center [964, 24] width 89 height 15
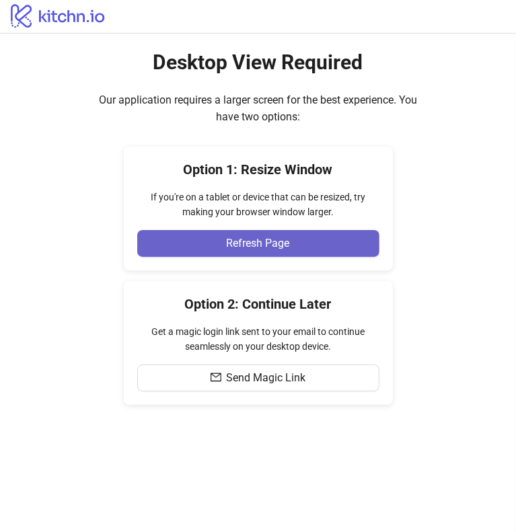
click at [294, 245] on button "Refresh Page" at bounding box center [258, 243] width 242 height 27
click at [282, 237] on span "Refresh Page" at bounding box center [258, 243] width 63 height 12
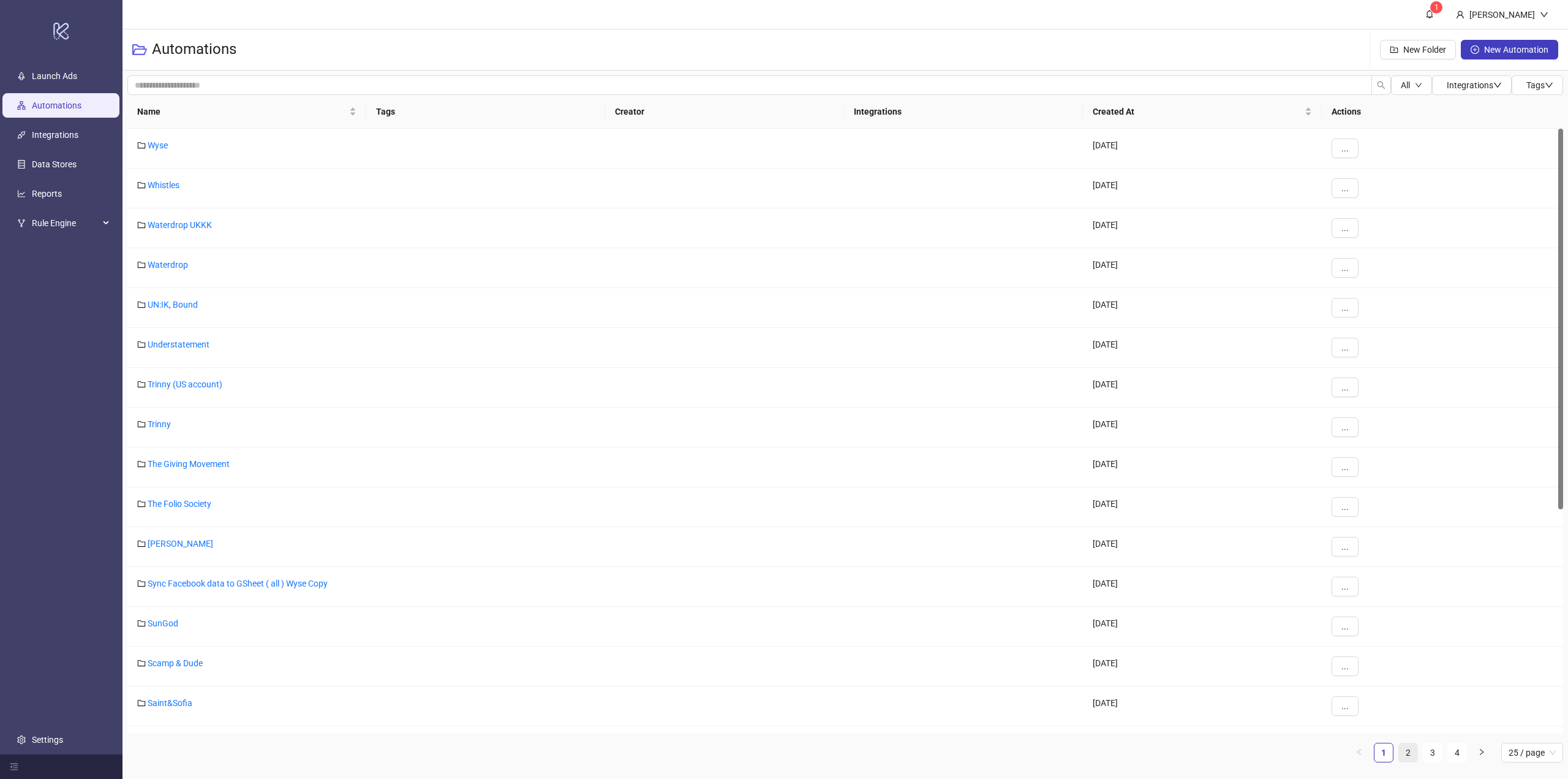
click at [1411, 753] on link "2" at bounding box center [1408, 753] width 18 height 18
click at [168, 464] on link "Mint Velvet" at bounding box center [168, 464] width 42 height 10
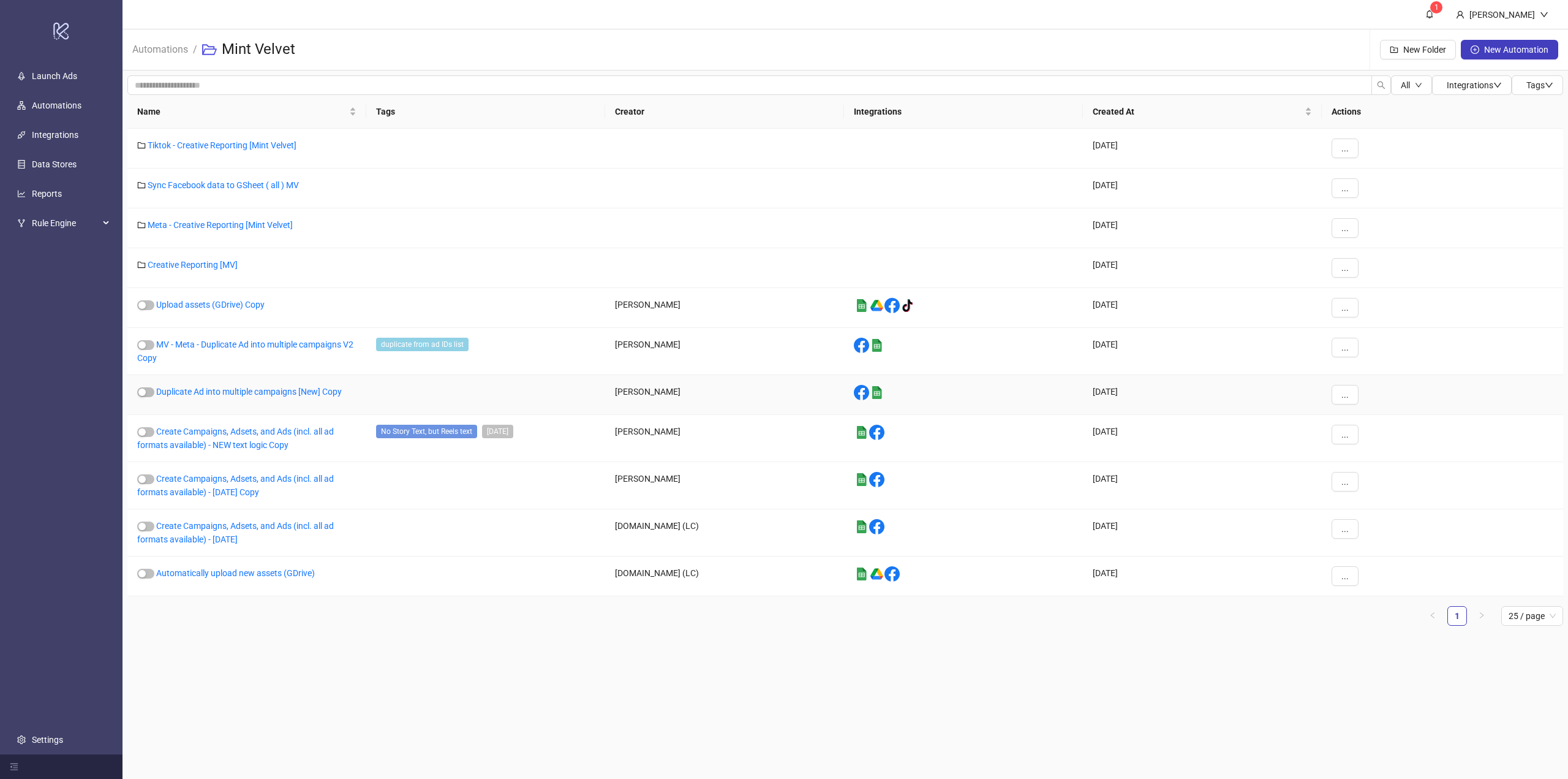
drag, startPoint x: 253, startPoint y: 391, endPoint x: 392, endPoint y: 403, distance: 139.5
click at [253, 391] on link "Duplicate Ad into multiple campaigns [New] Copy" at bounding box center [249, 391] width 186 height 10
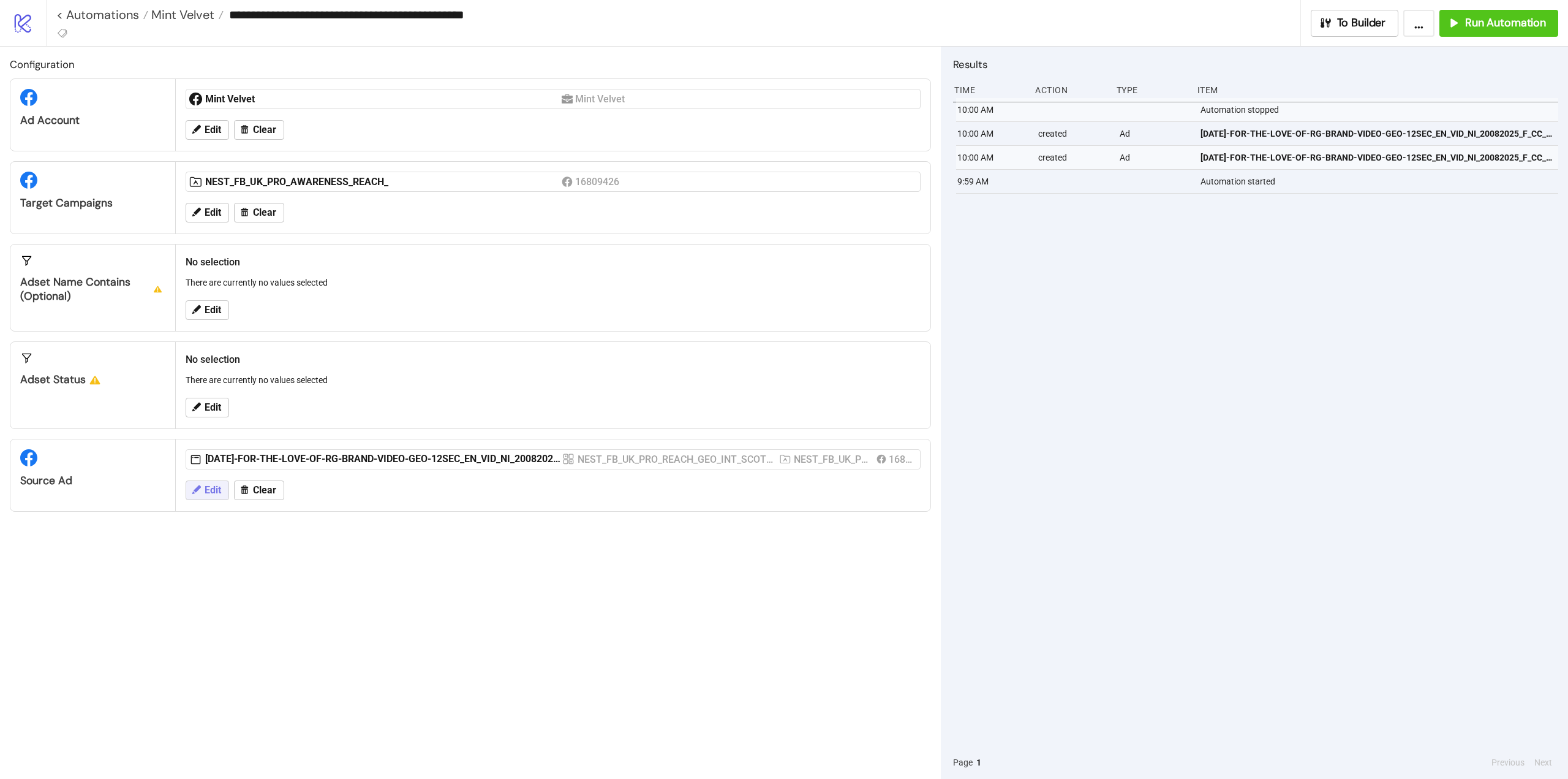
click at [202, 488] on button "Edit" at bounding box center [208, 490] width 44 height 20
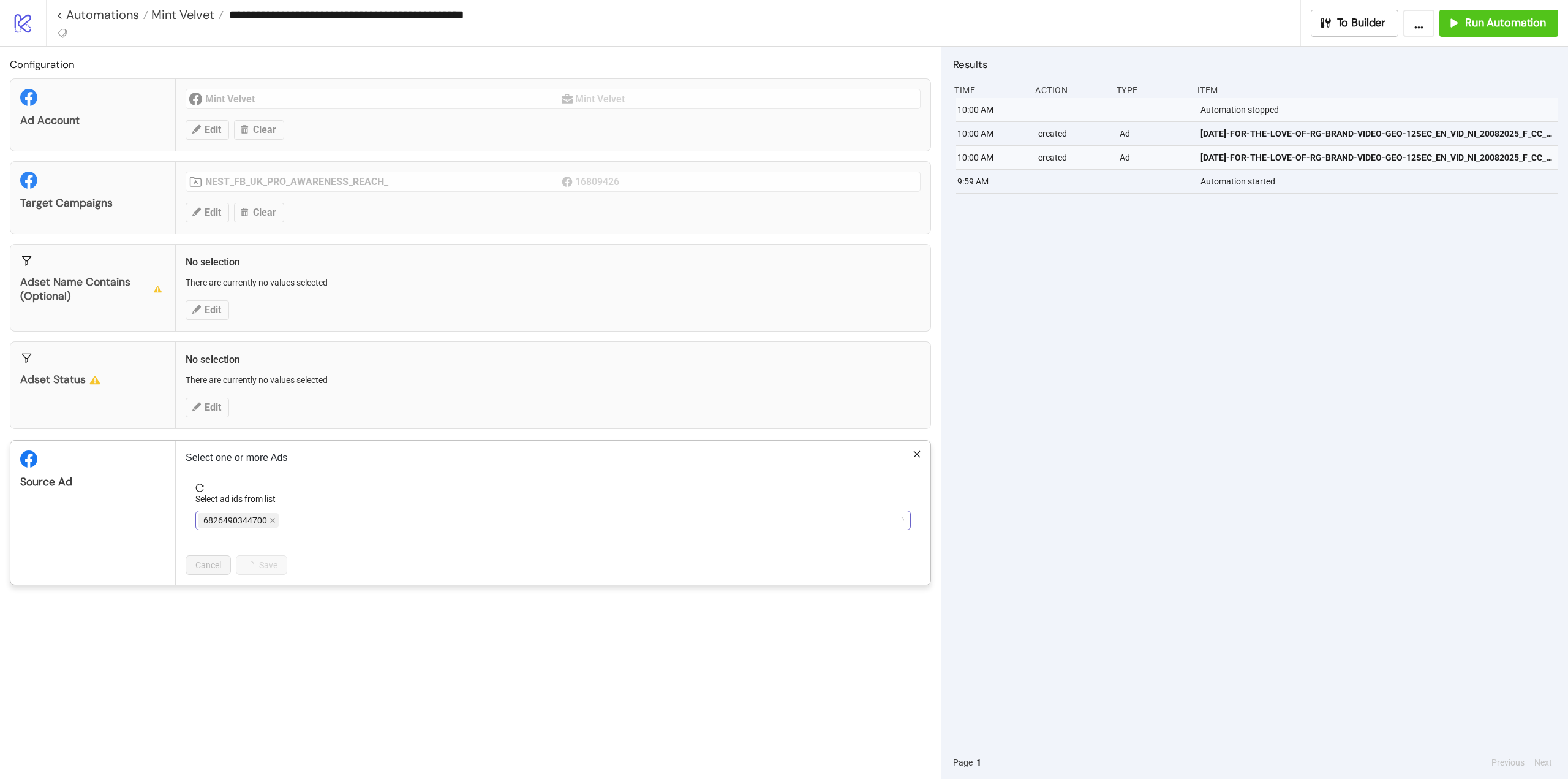
drag, startPoint x: 272, startPoint y: 520, endPoint x: 281, endPoint y: 523, distance: 9.5
click at [272, 520] on icon "close" at bounding box center [272, 520] width 6 height 6
click at [328, 526] on div at bounding box center [546, 520] width 697 height 17
click at [605, 521] on icon "close" at bounding box center [606, 519] width 5 height 5
click at [625, 526] on div at bounding box center [546, 520] width 697 height 17
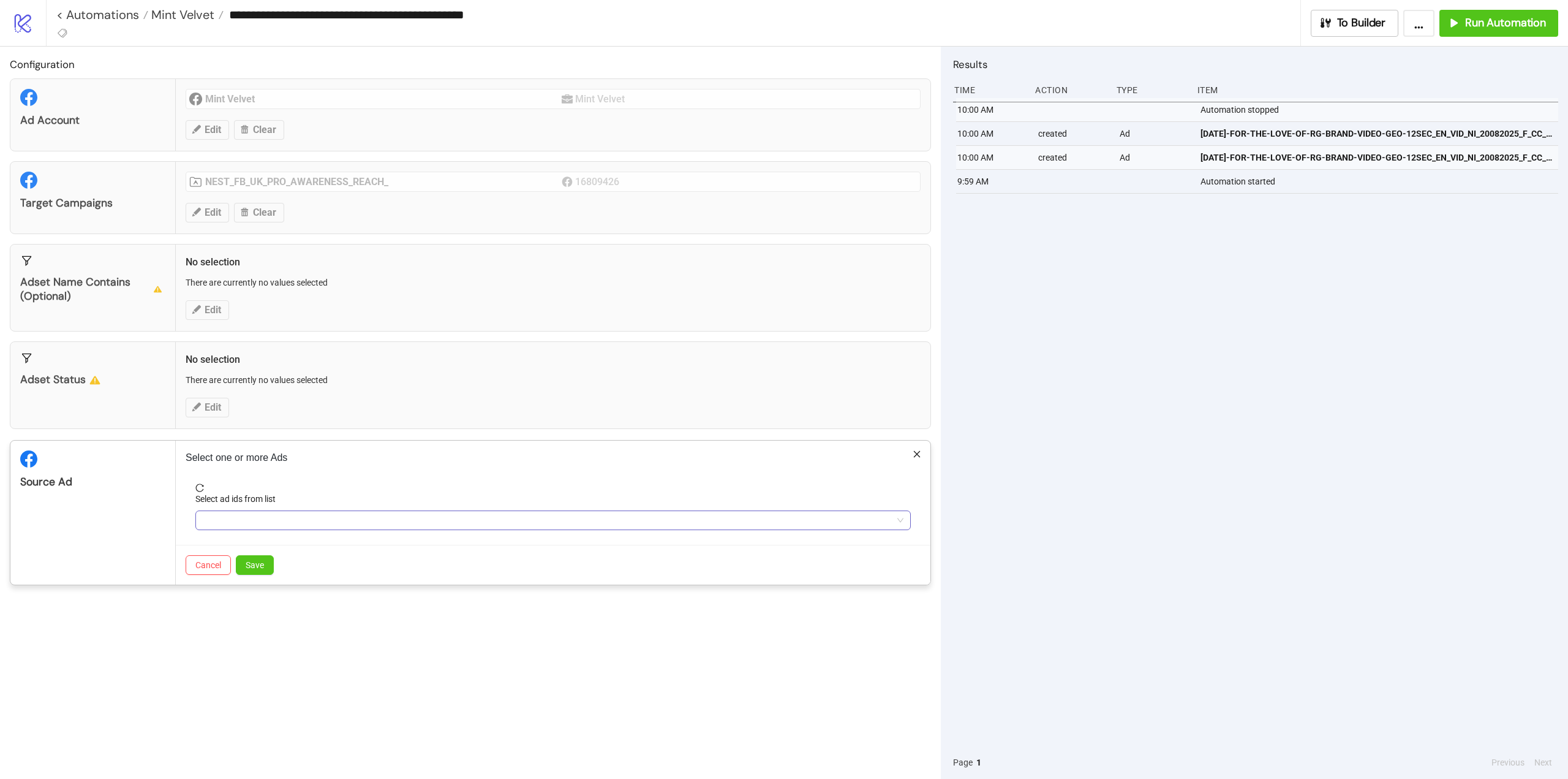
click at [392, 510] on div "Select ad ids from list" at bounding box center [554, 511] width 716 height 38
click at [393, 528] on div at bounding box center [546, 520] width 697 height 17
click at [258, 513] on div at bounding box center [546, 520] width 697 height 17
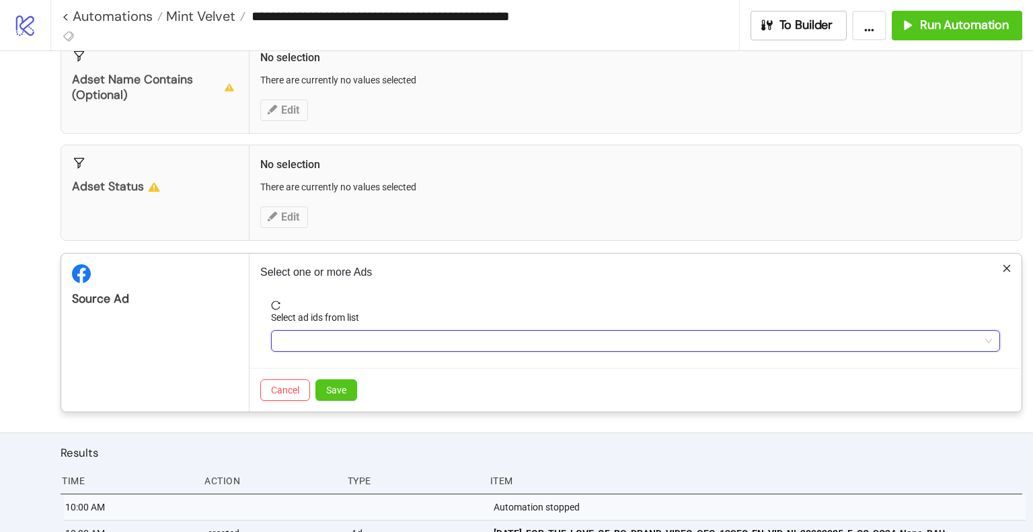
scroll to position [331, 0]
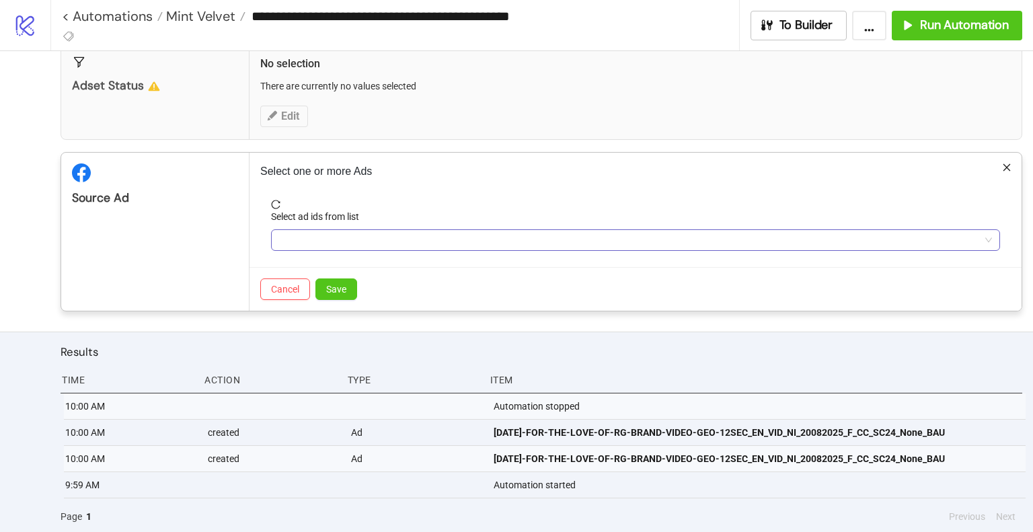
click at [369, 239] on div at bounding box center [629, 240] width 710 height 19
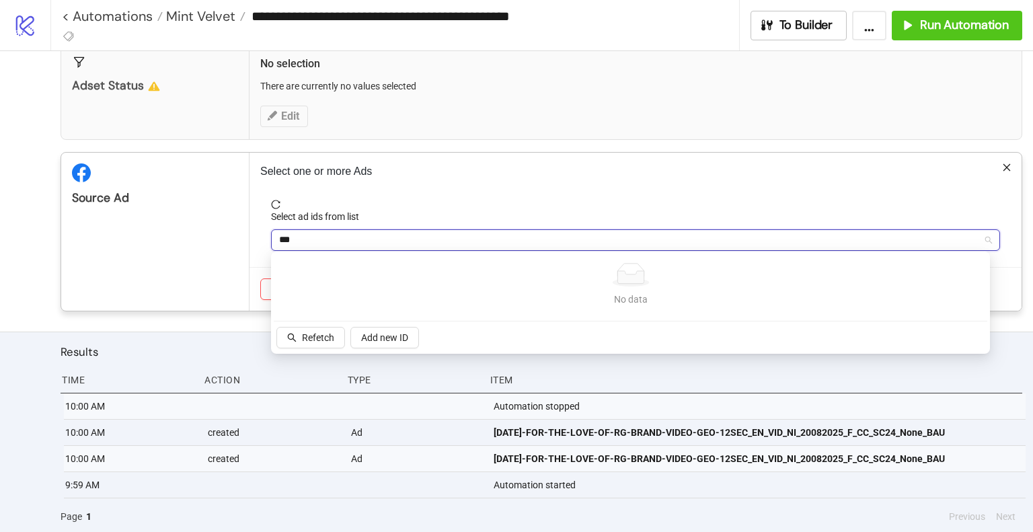
type input "***"
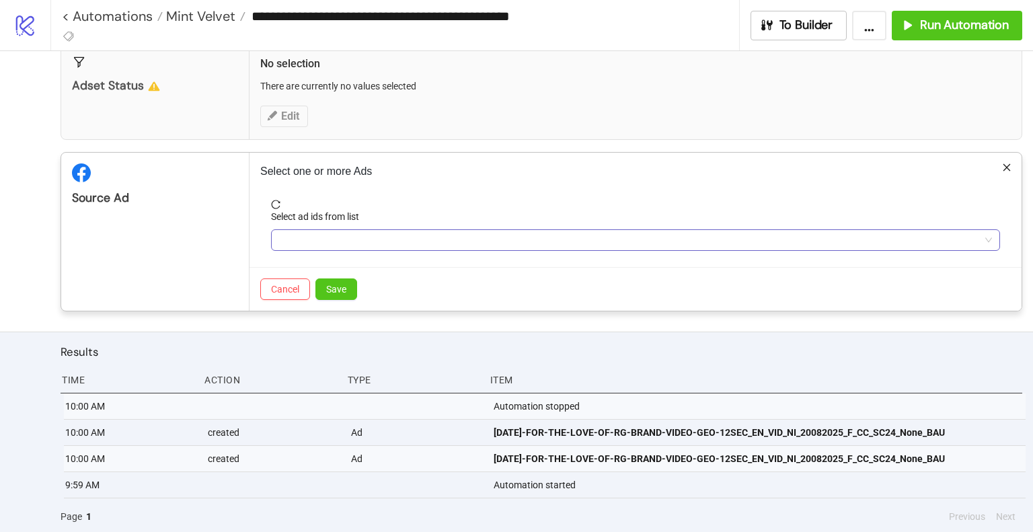
click at [381, 241] on div "***" at bounding box center [629, 240] width 710 height 19
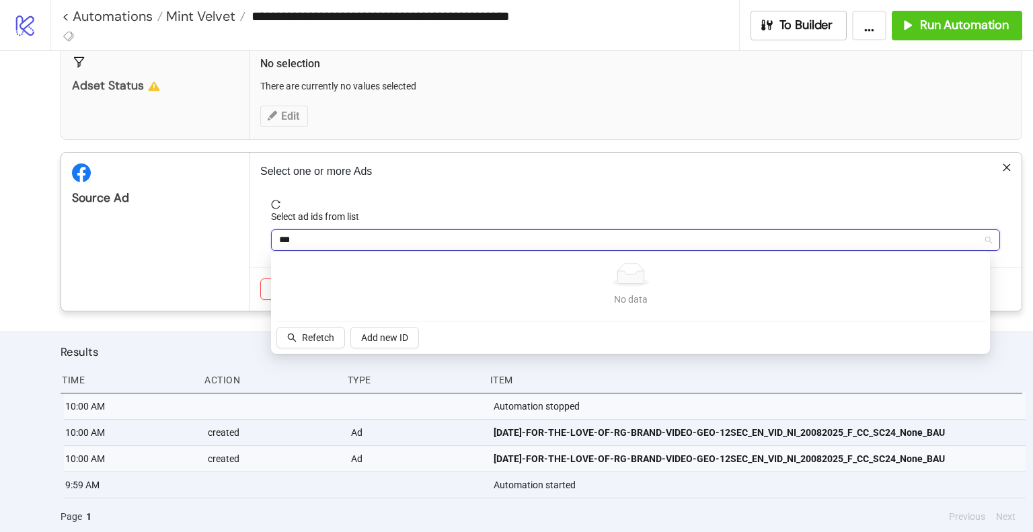
paste input "**********"
type input "**********"
click at [293, 343] on button "Refetch" at bounding box center [310, 338] width 69 height 22
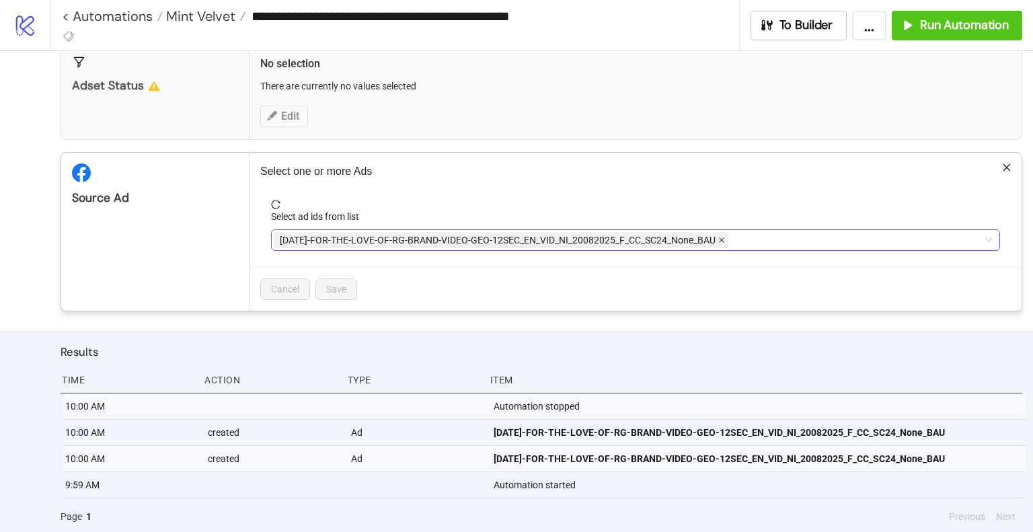
click at [718, 239] on icon "close" at bounding box center [721, 240] width 7 height 7
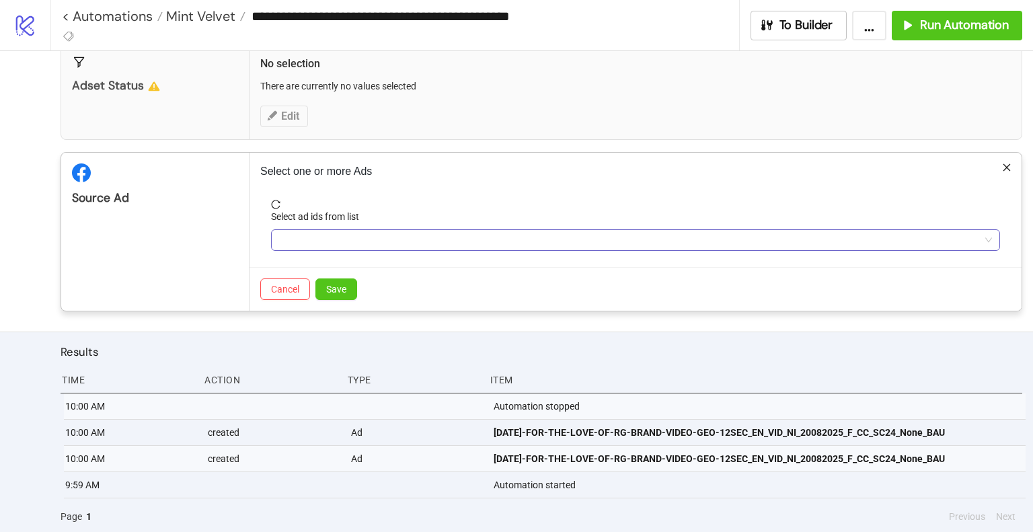
click at [718, 239] on div at bounding box center [629, 240] width 710 height 19
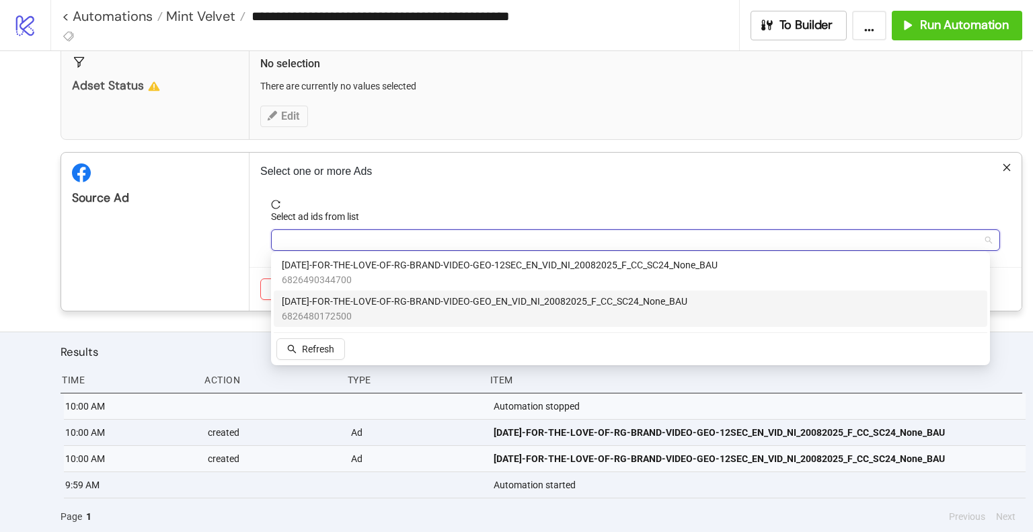
click at [452, 309] on span "6826480172500" at bounding box center [485, 316] width 406 height 15
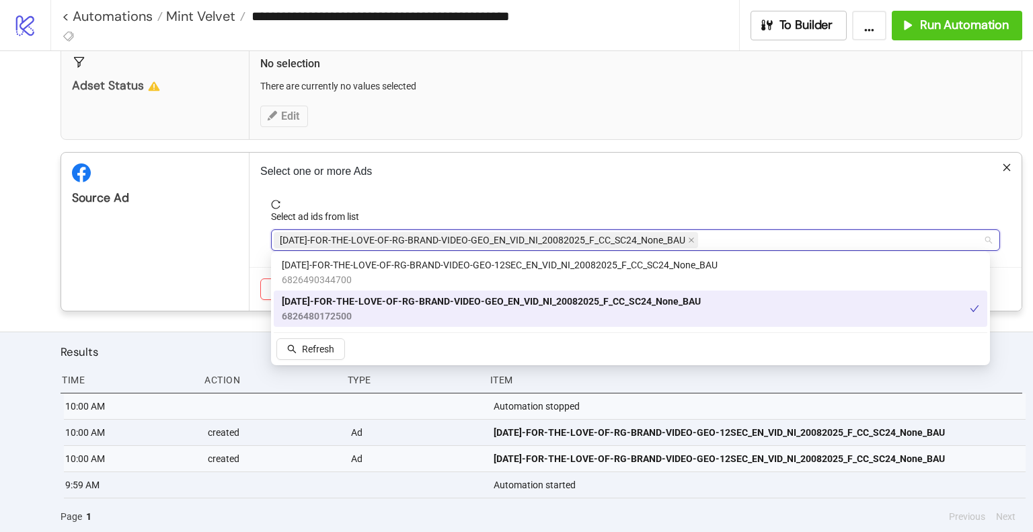
click at [176, 275] on div "Source Ad" at bounding box center [155, 232] width 188 height 158
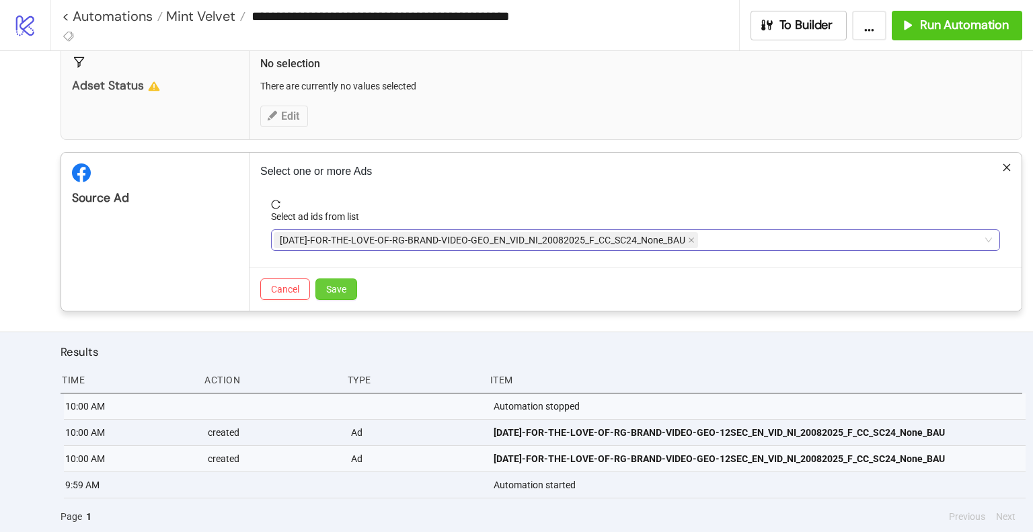
click at [344, 288] on span "Save" at bounding box center [336, 289] width 20 height 11
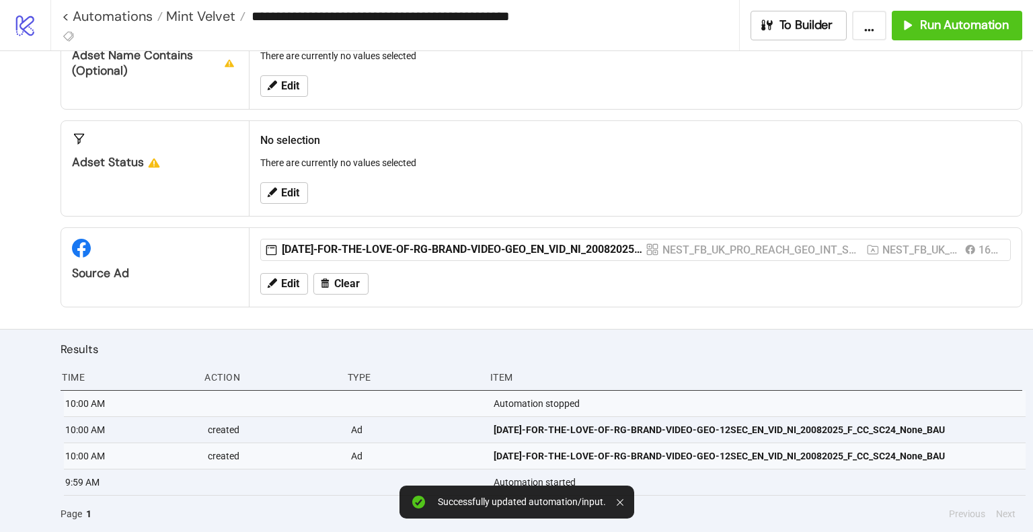
scroll to position [251, 0]
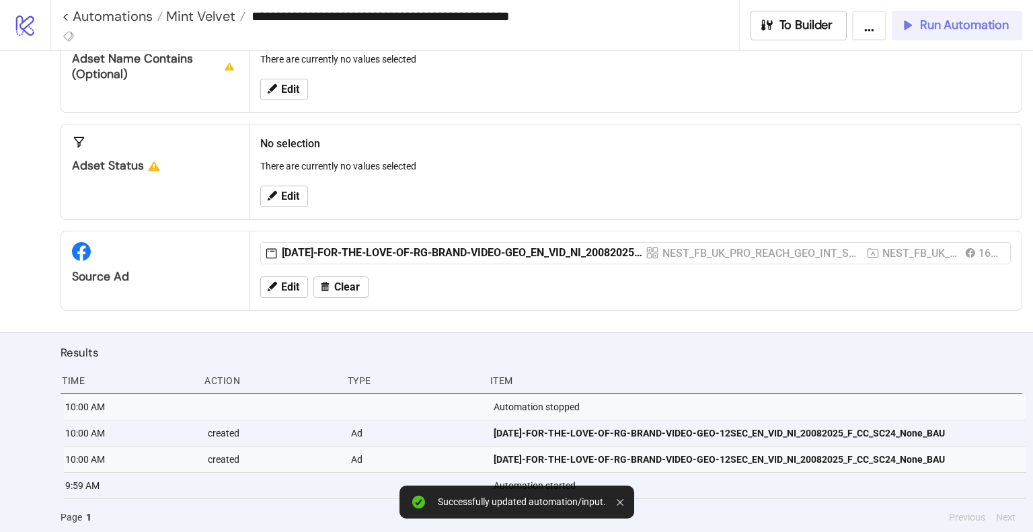
click at [963, 20] on span "Run Automation" at bounding box center [964, 24] width 89 height 15
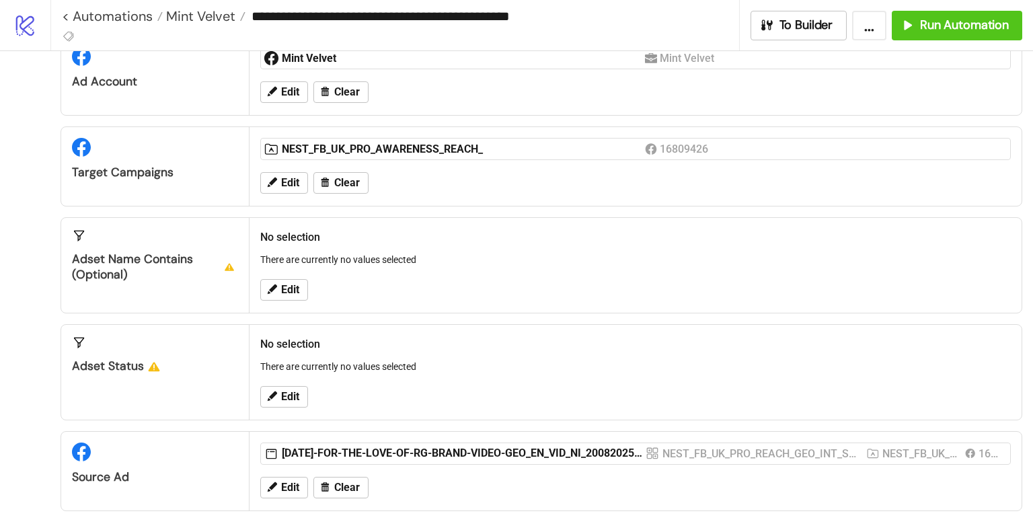
scroll to position [0, 0]
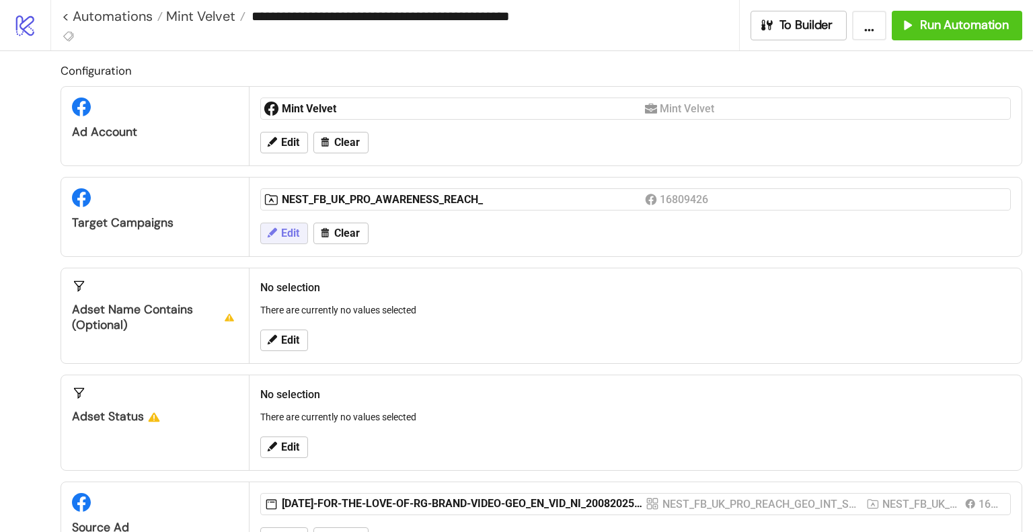
click at [276, 236] on icon at bounding box center [272, 233] width 12 height 12
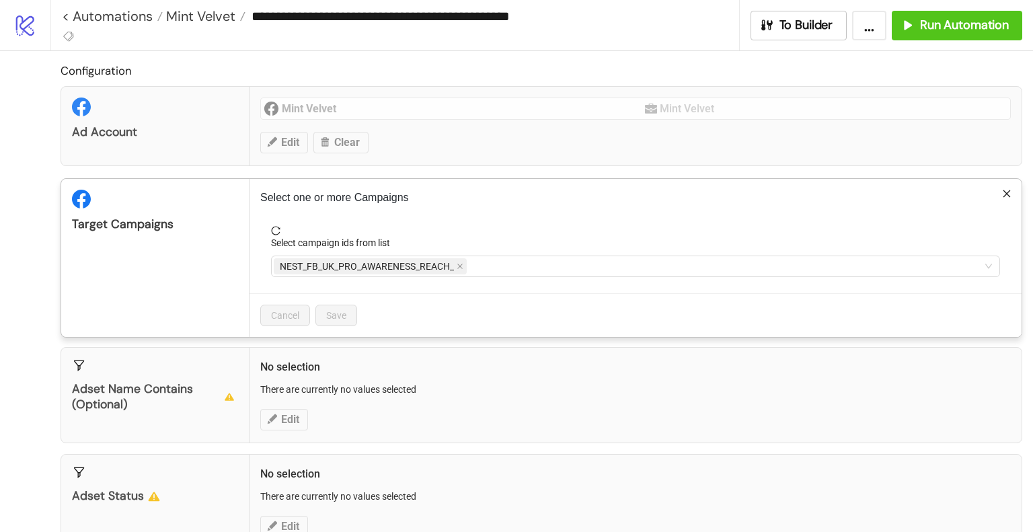
click at [519, 256] on div "NEST_FB_UK_PRO_AWARENESS_REACH_" at bounding box center [635, 267] width 729 height 22
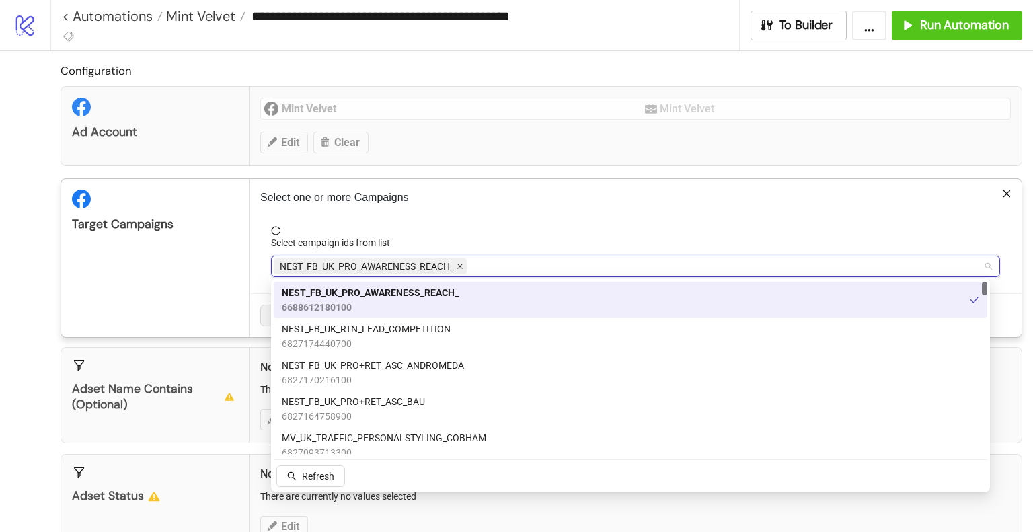
click at [457, 267] on icon "close" at bounding box center [460, 266] width 7 height 7
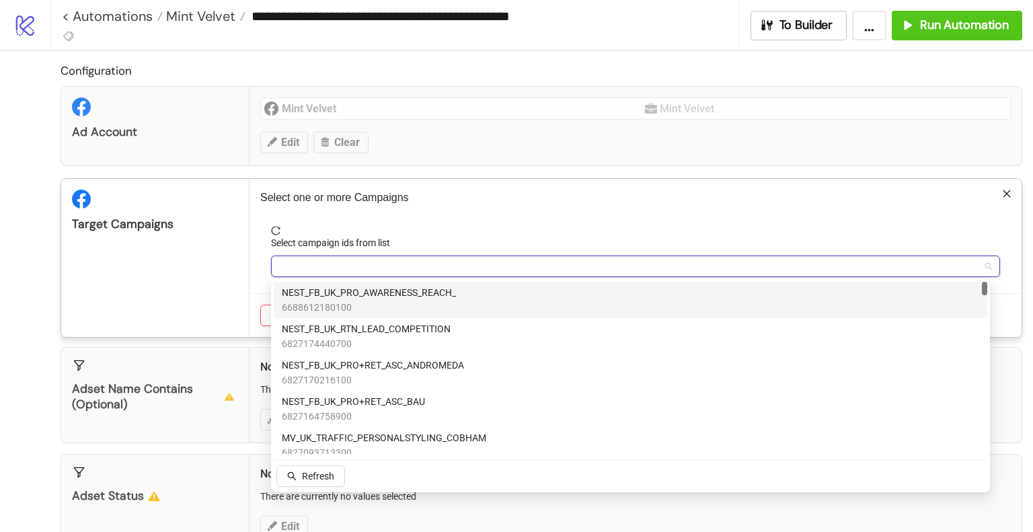
click at [484, 268] on div at bounding box center [629, 266] width 710 height 19
type input "***"
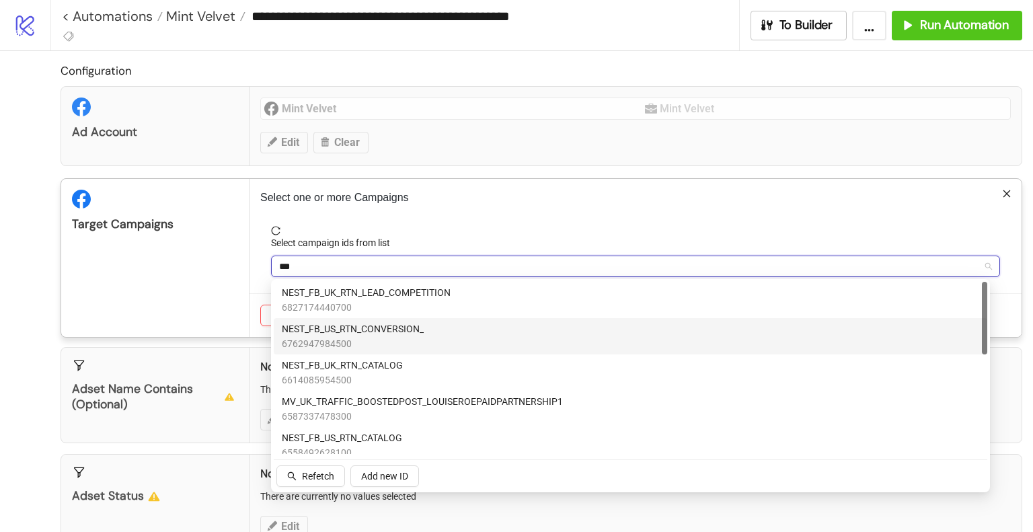
click at [477, 332] on div "NEST_FB_US_RTN_CONVERSION_ 6762947984500" at bounding box center [631, 337] width 698 height 30
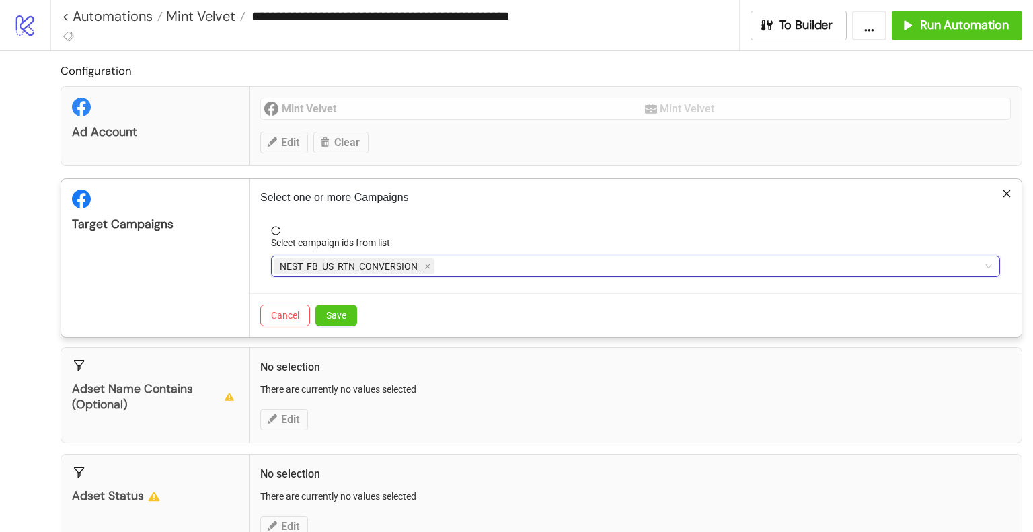
click at [178, 282] on div "Target Campaigns" at bounding box center [155, 258] width 188 height 158
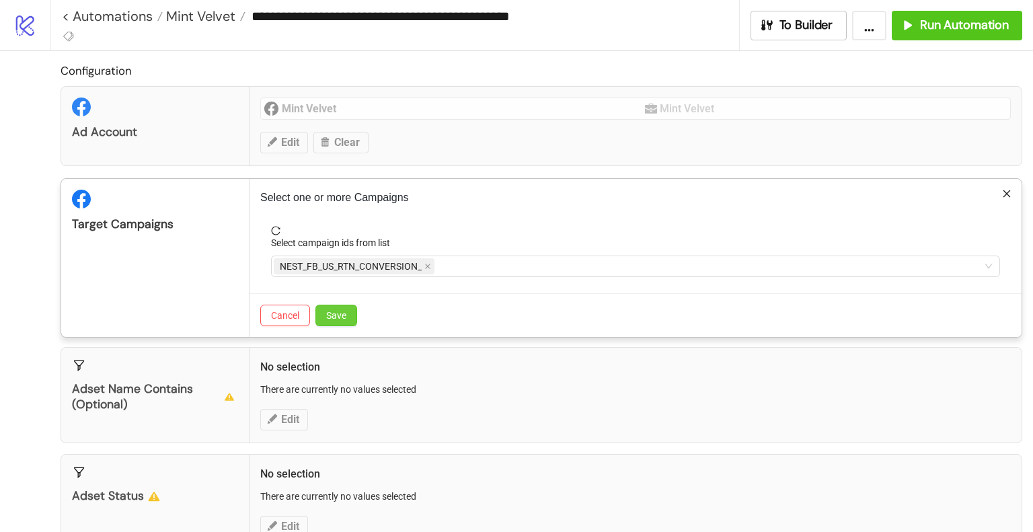
click at [336, 310] on span "Save" at bounding box center [336, 315] width 20 height 11
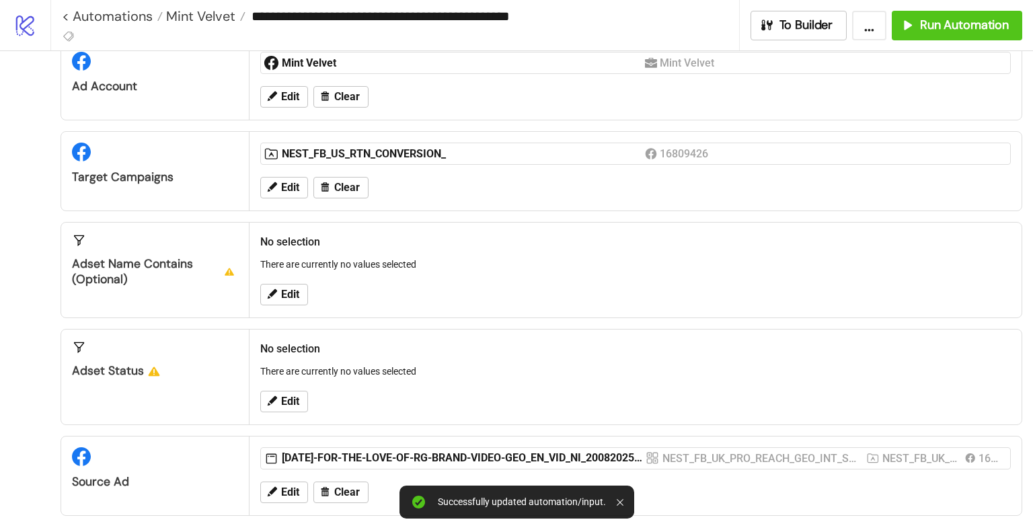
scroll to position [67, 0]
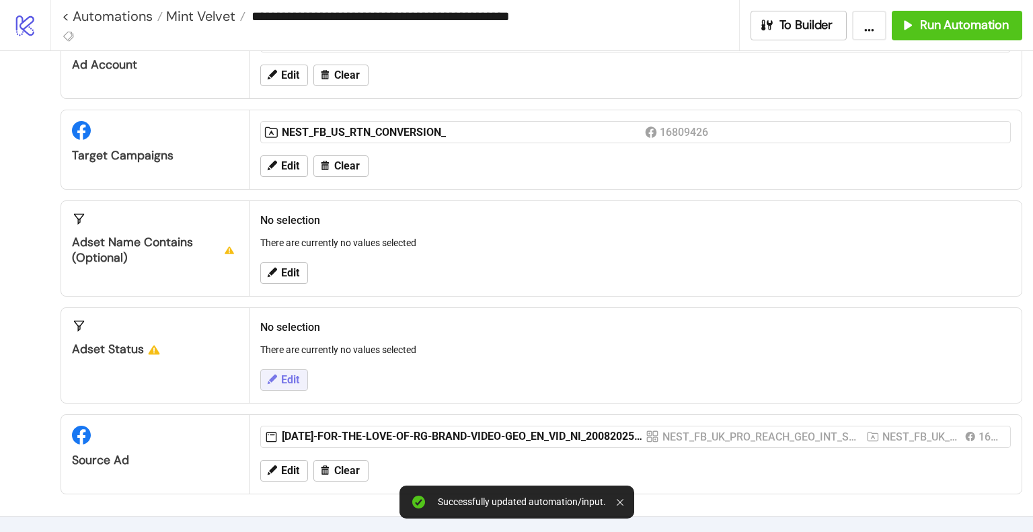
click at [294, 383] on span "Edit" at bounding box center [290, 380] width 18 height 12
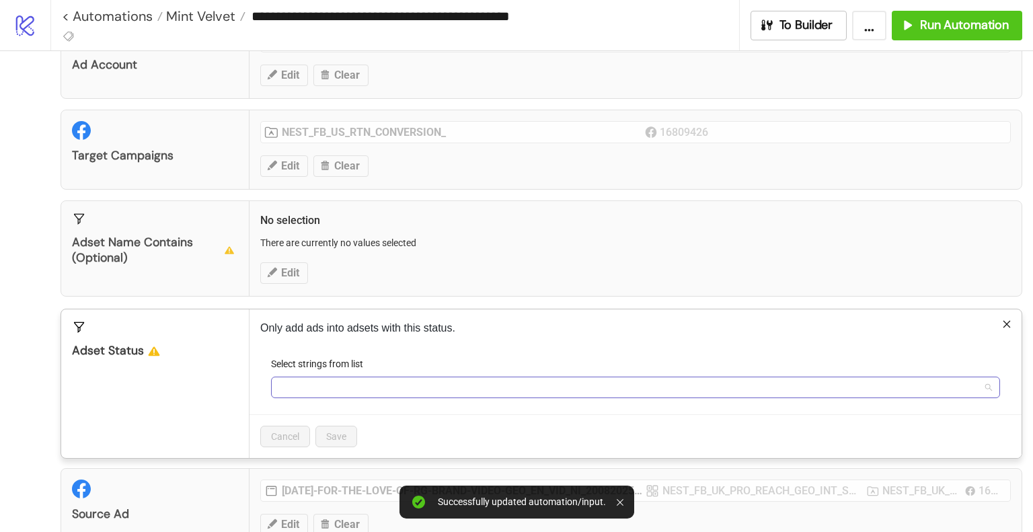
click at [307, 387] on div at bounding box center [629, 387] width 710 height 19
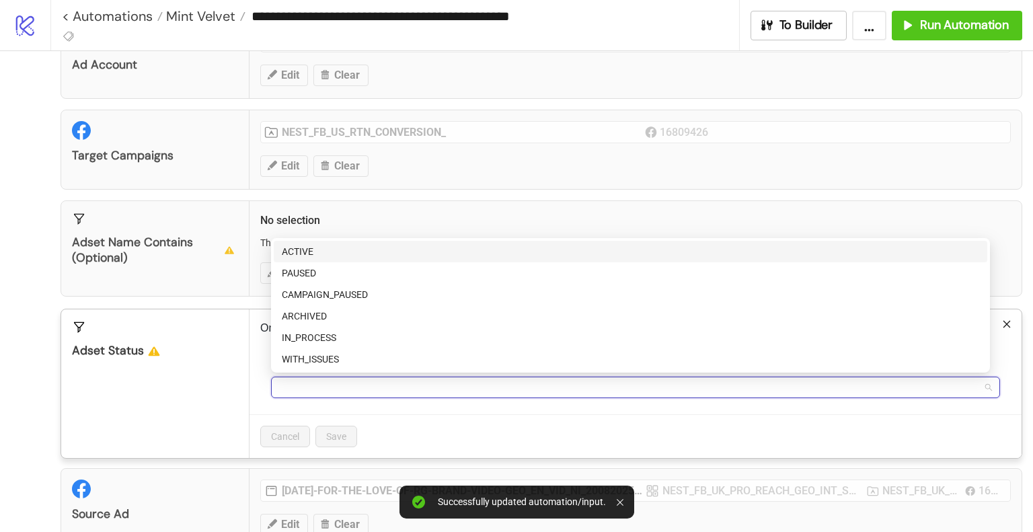
click at [313, 252] on div "ACTIVE" at bounding box center [631, 251] width 698 height 15
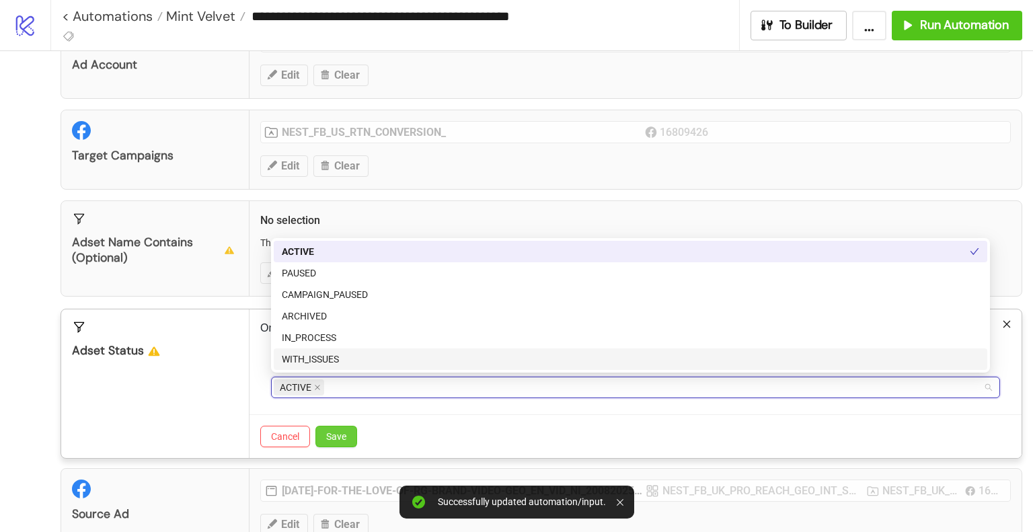
click at [340, 437] on span "Save" at bounding box center [336, 436] width 20 height 11
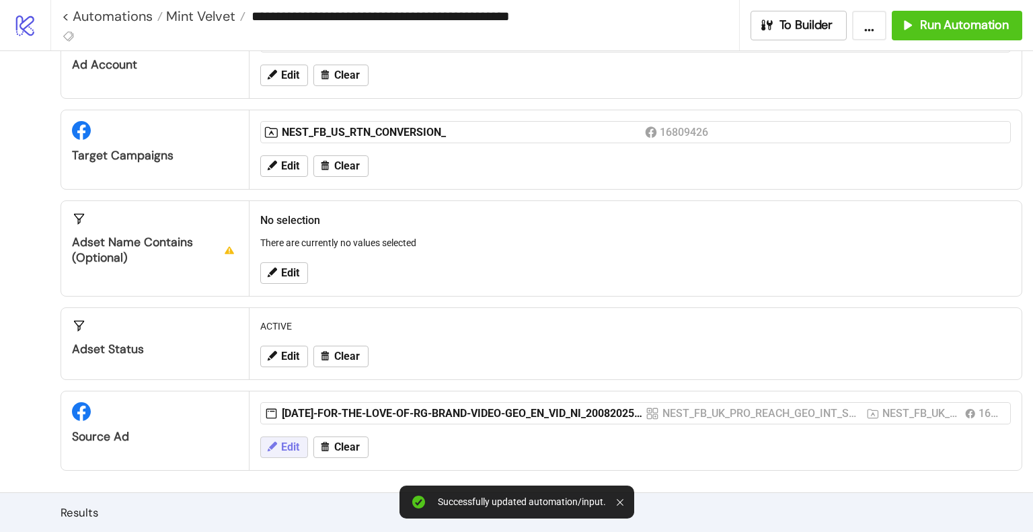
click at [288, 453] on button "Edit" at bounding box center [284, 448] width 48 height 22
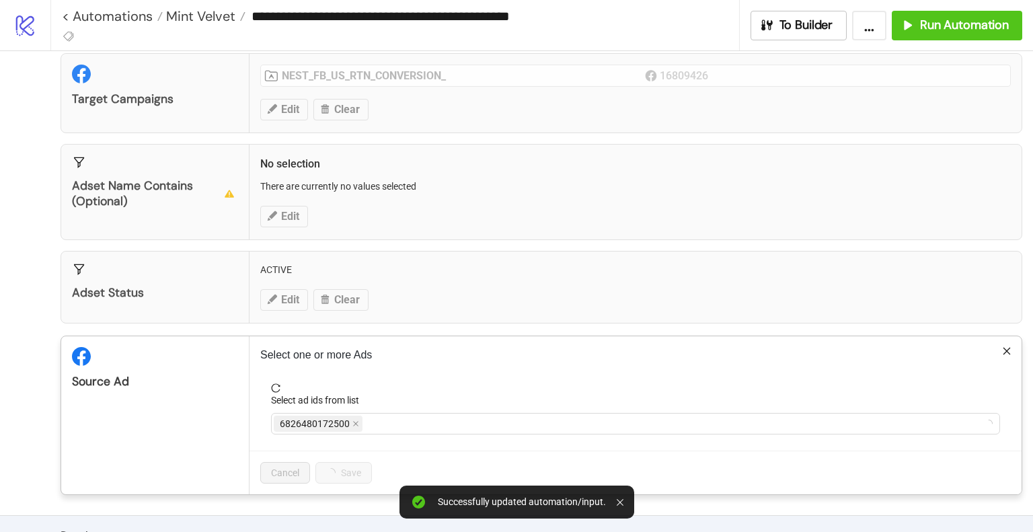
scroll to position [336, 0]
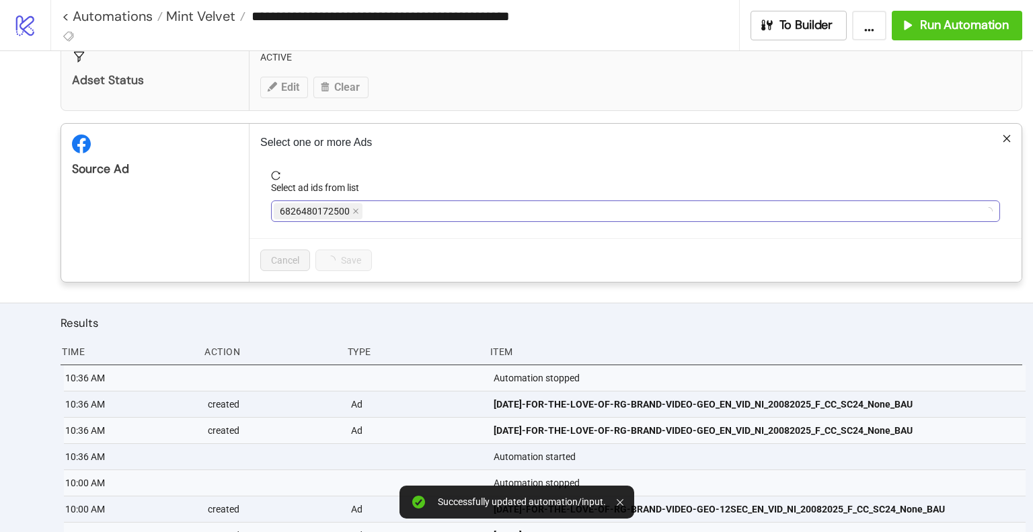
click at [400, 212] on div "6826480172500" at bounding box center [629, 211] width 710 height 19
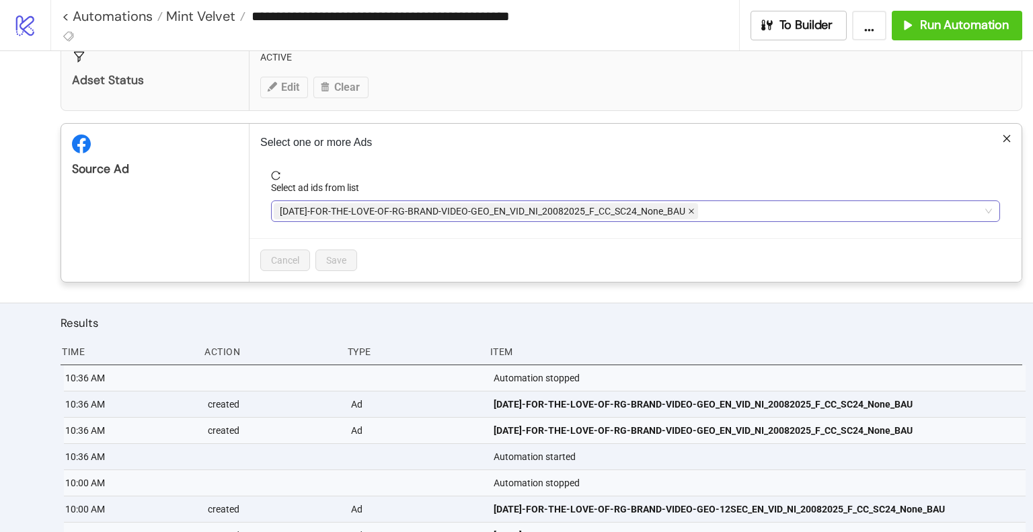
drag, startPoint x: 690, startPoint y: 209, endPoint x: 702, endPoint y: 213, distance: 12.6
click at [690, 210] on icon "close" at bounding box center [691, 211] width 7 height 7
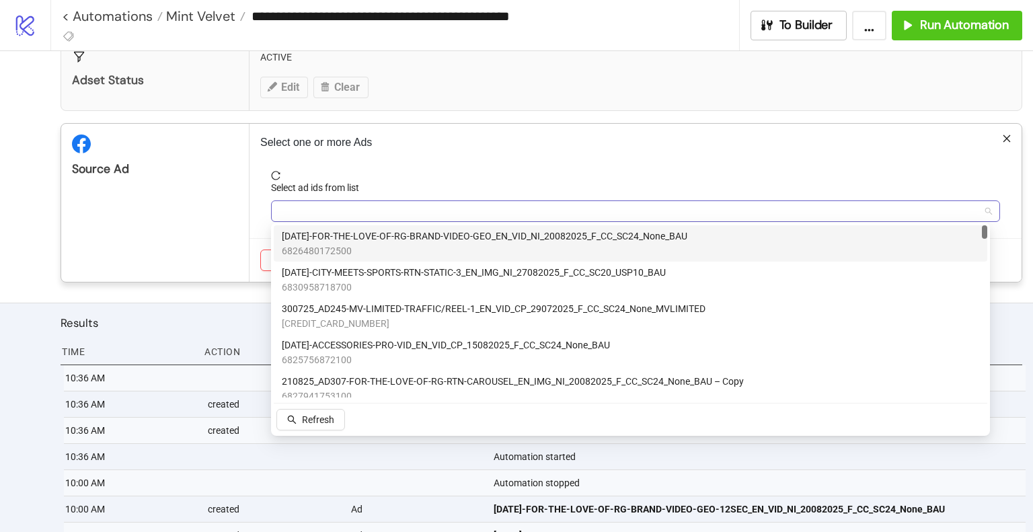
click at [702, 213] on div at bounding box center [629, 211] width 710 height 19
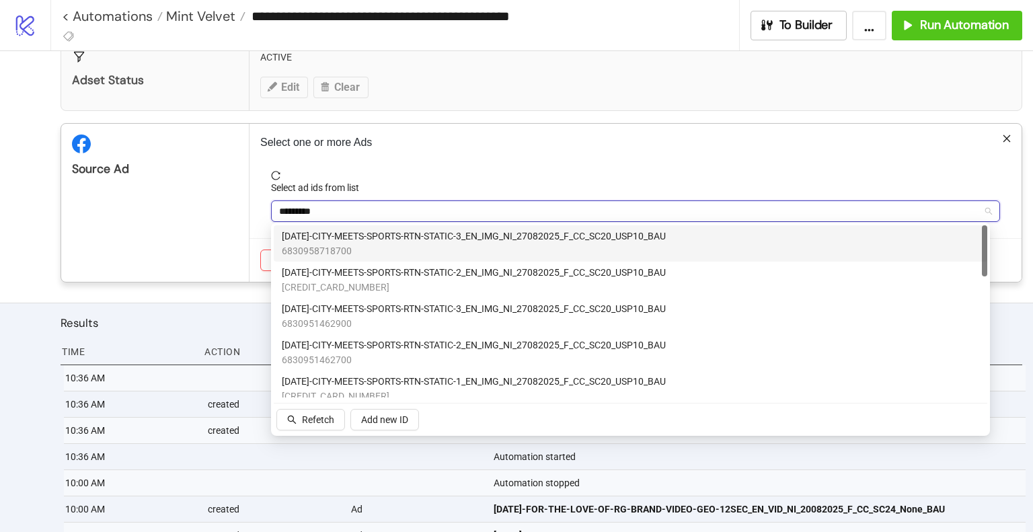
type input "**********"
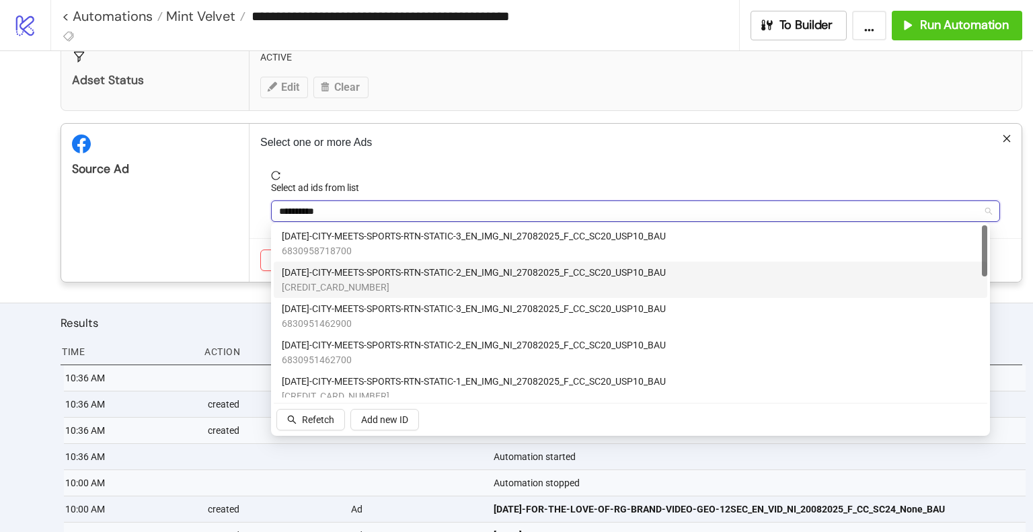
scroll to position [67, 0]
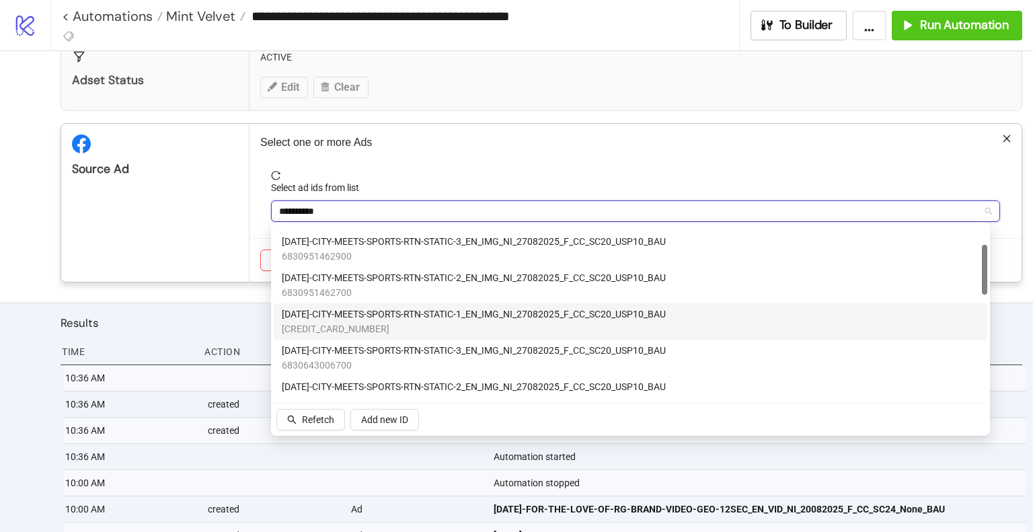
click at [503, 318] on span "[DATE]-CITY-MEETS-SPORTS-RTN-STATIC-1_EN_IMG_NI_27082025_F_CC_SC20_USP10_BAU" at bounding box center [474, 314] width 384 height 15
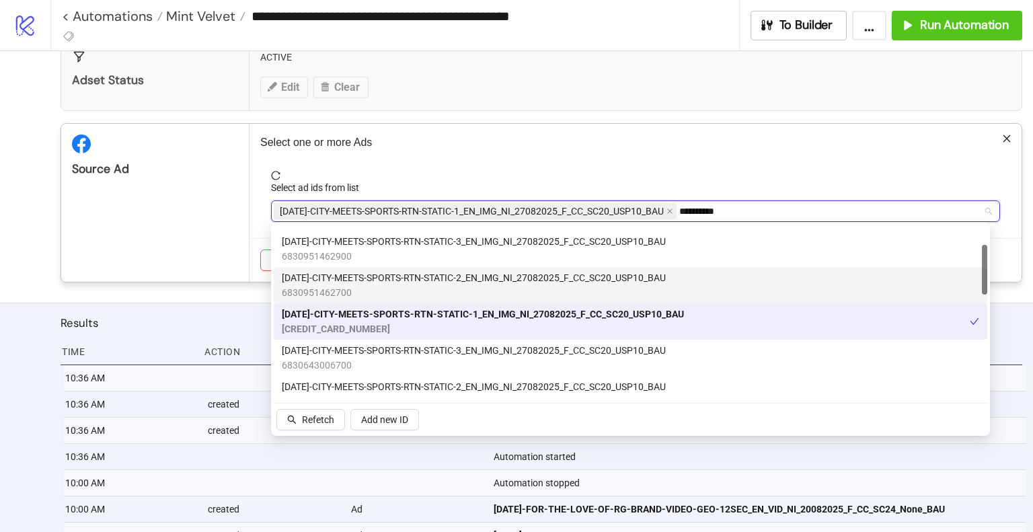
click at [505, 284] on span "[DATE]-CITY-MEETS-SPORTS-RTN-STATIC-2_EN_IMG_NI_27082025_F_CC_SC20_USP10_BAU" at bounding box center [474, 277] width 384 height 15
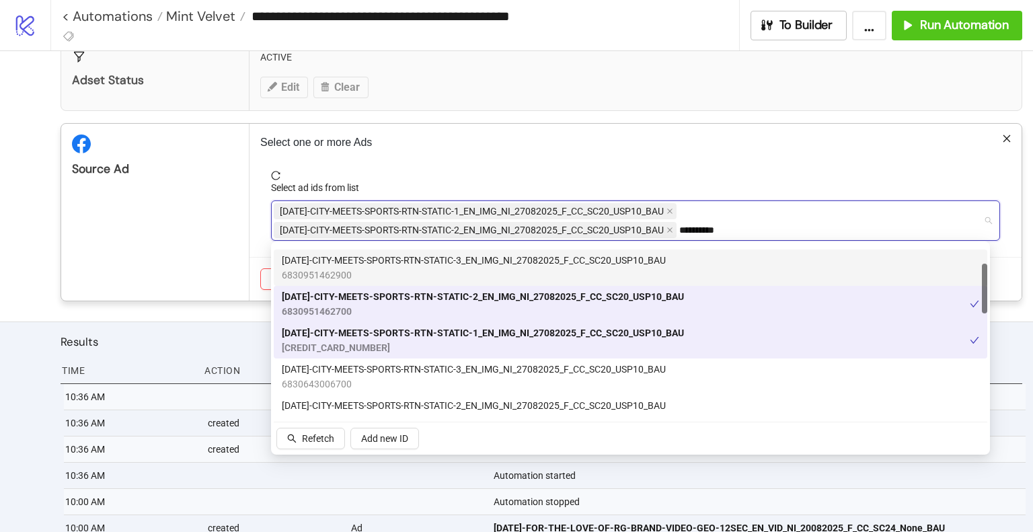
drag, startPoint x: 502, startPoint y: 256, endPoint x: 519, endPoint y: 260, distance: 18.0
click at [502, 256] on span "[DATE]-CITY-MEETS-SPORTS-RTN-STATIC-3_EN_IMG_NI_27082025_F_CC_SC20_USP10_BAU" at bounding box center [474, 260] width 384 height 15
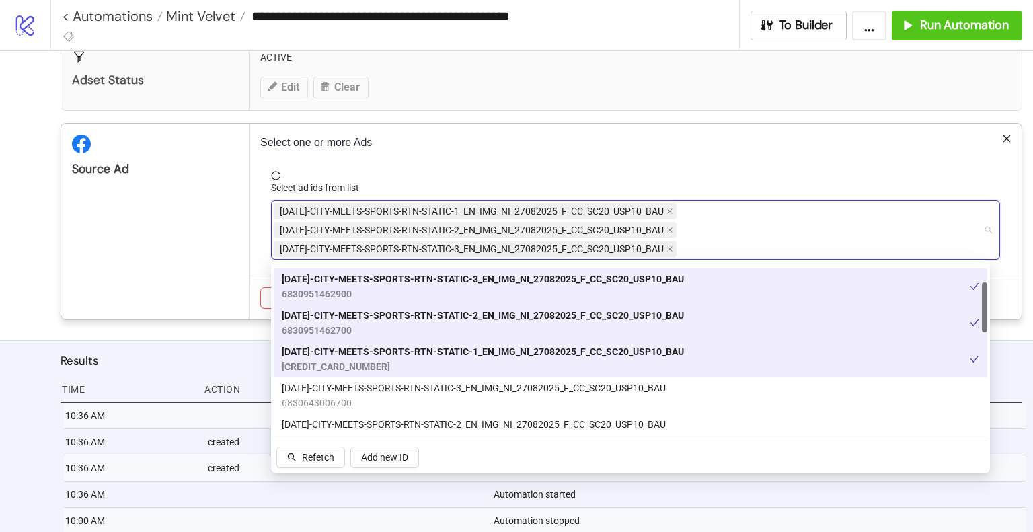
click at [171, 239] on div "Source Ad" at bounding box center [155, 222] width 188 height 196
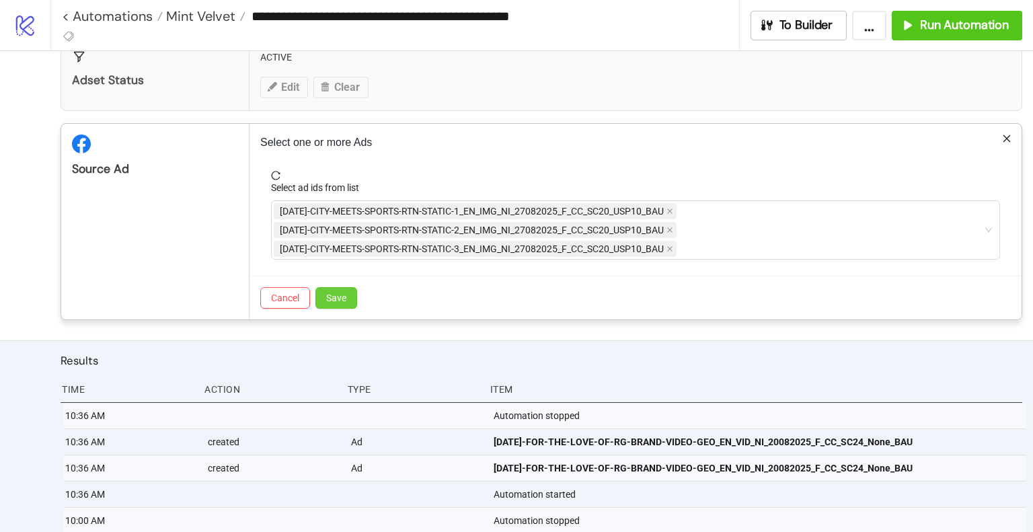
click at [340, 297] on span "Save" at bounding box center [336, 298] width 20 height 11
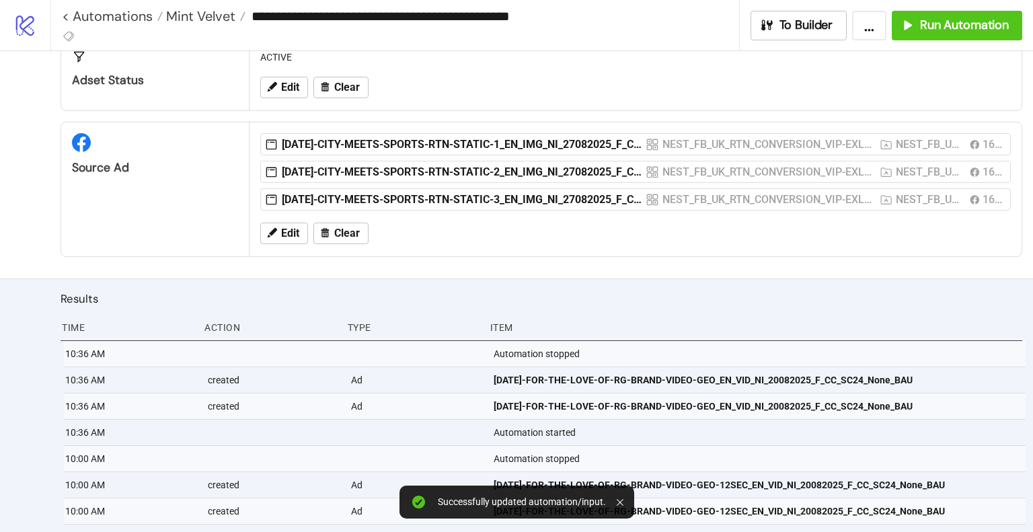
scroll to position [202, 0]
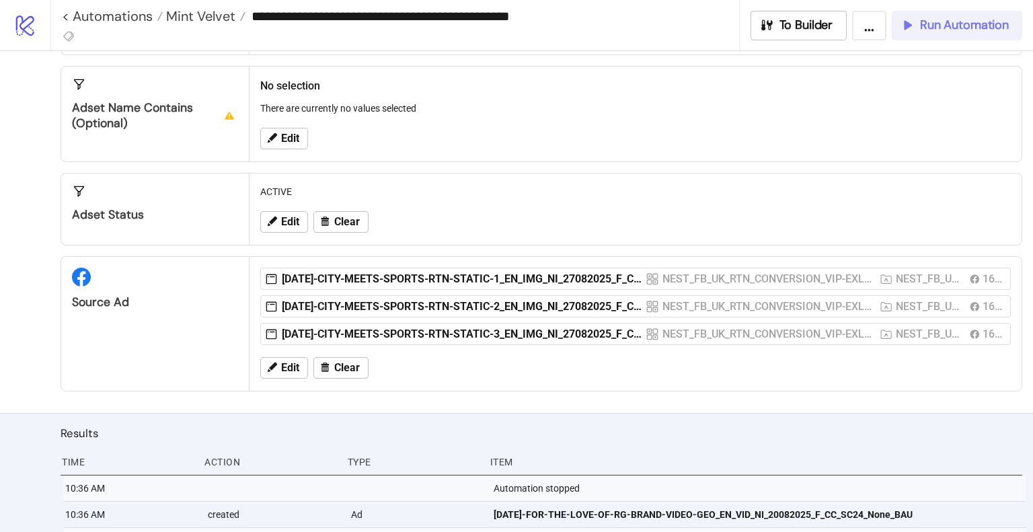
click at [936, 20] on span "Run Automation" at bounding box center [964, 24] width 89 height 15
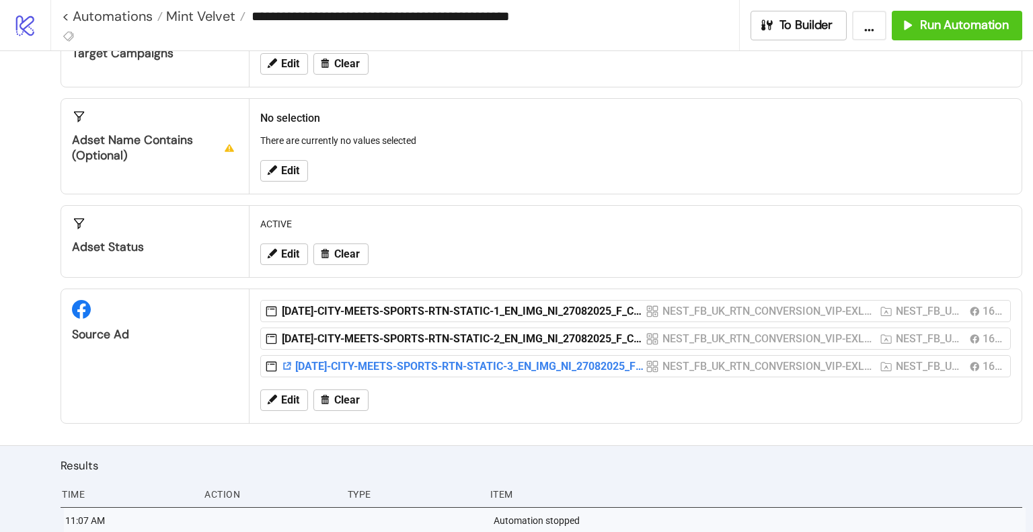
scroll to position [0, 0]
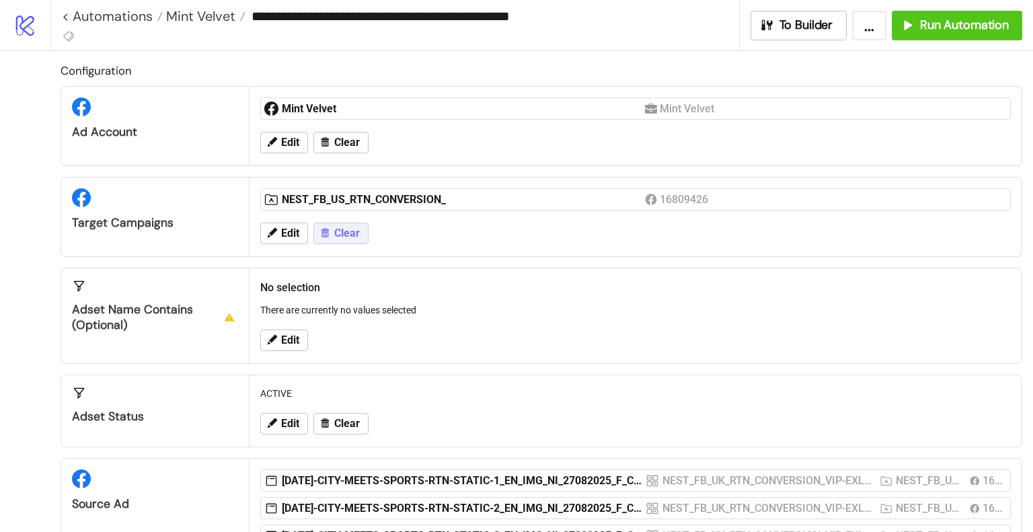
click at [344, 236] on span "Clear" at bounding box center [347, 233] width 26 height 12
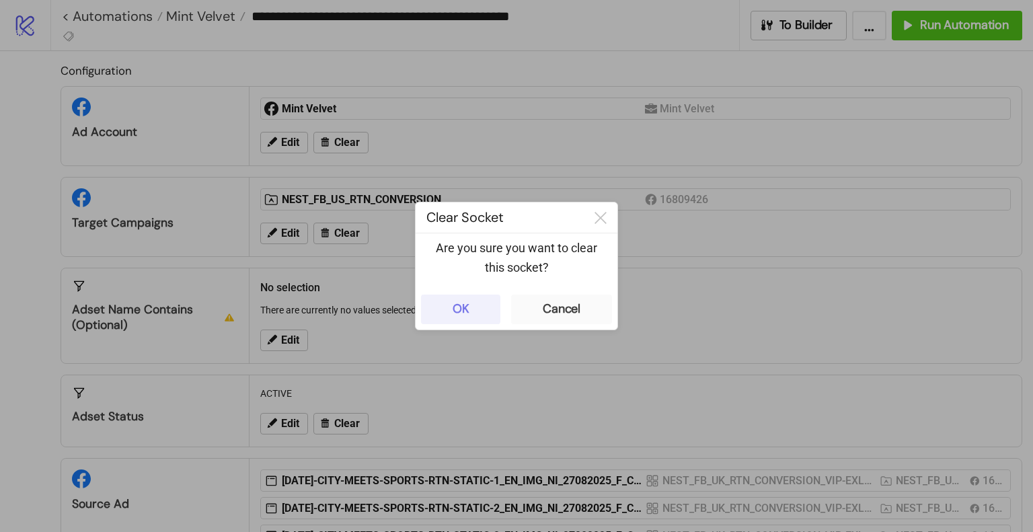
click at [447, 302] on button "OK" at bounding box center [460, 310] width 79 height 30
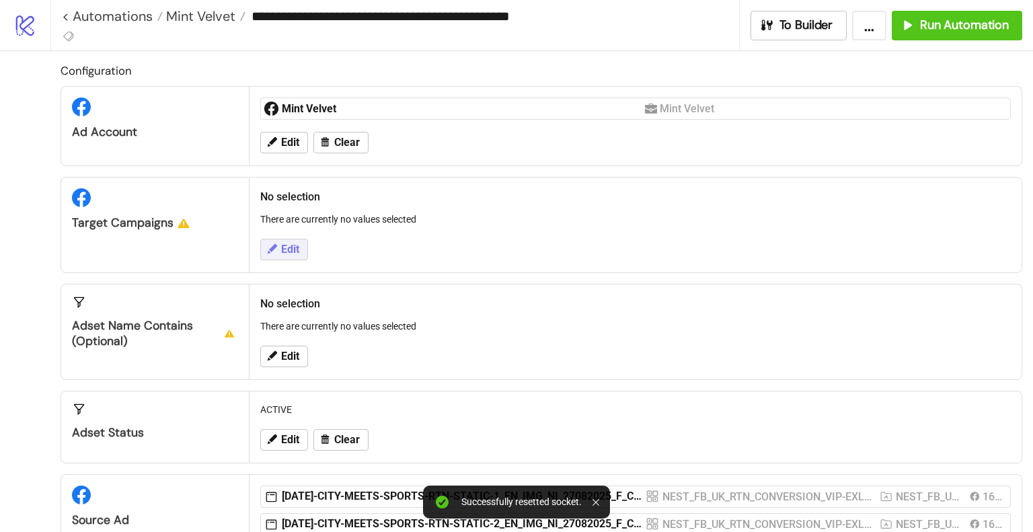
click at [292, 250] on span "Edit" at bounding box center [290, 250] width 18 height 12
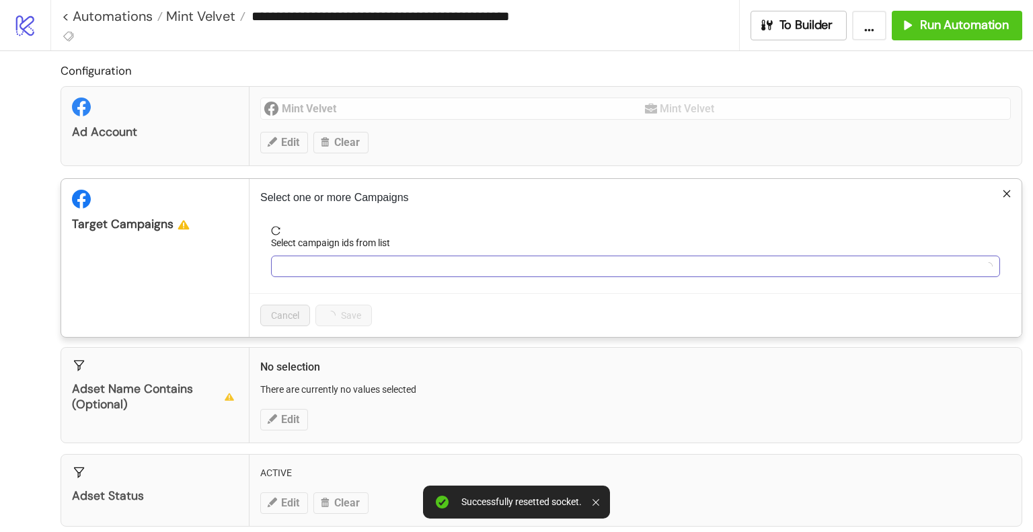
click at [485, 257] on div at bounding box center [629, 266] width 710 height 19
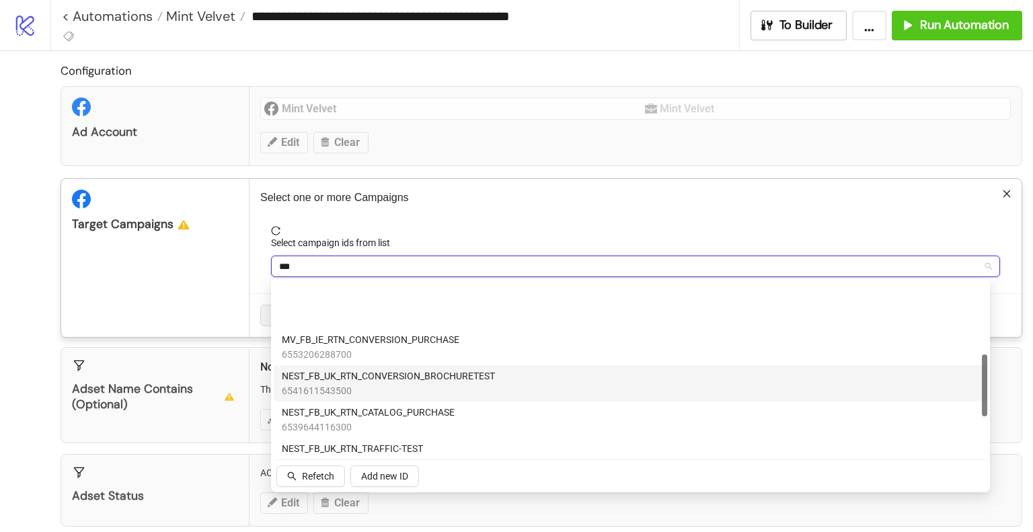
scroll to position [202, 0]
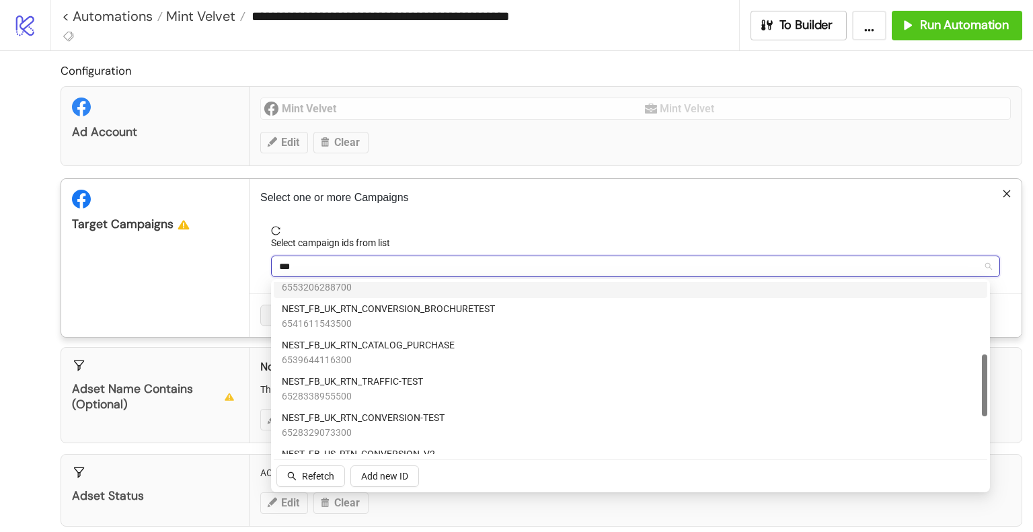
type input "***"
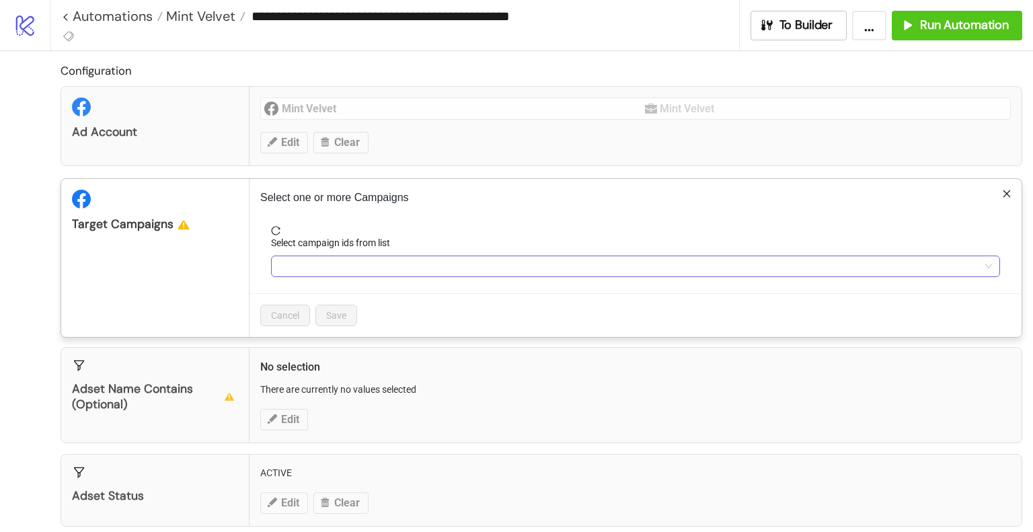
click at [374, 266] on div at bounding box center [629, 266] width 710 height 19
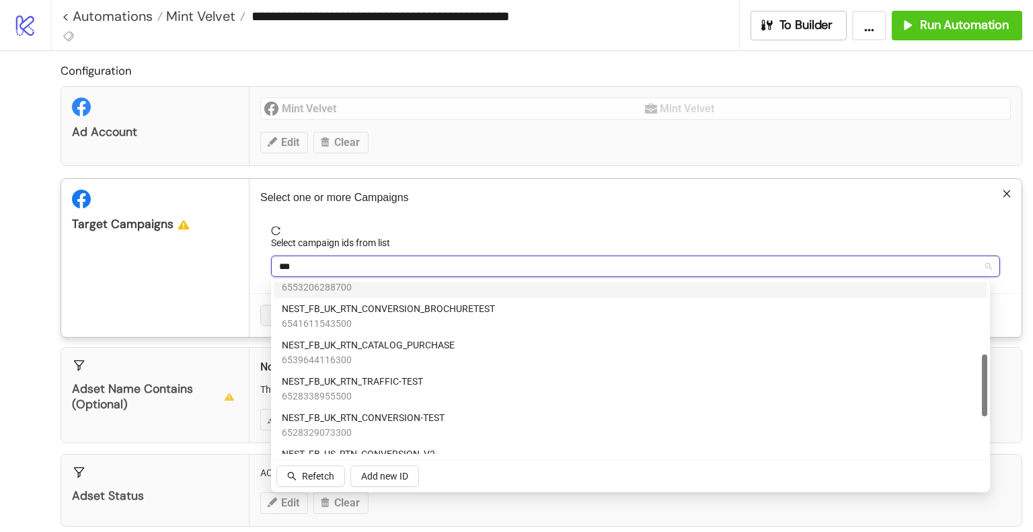
paste input "**********"
type input "**********"
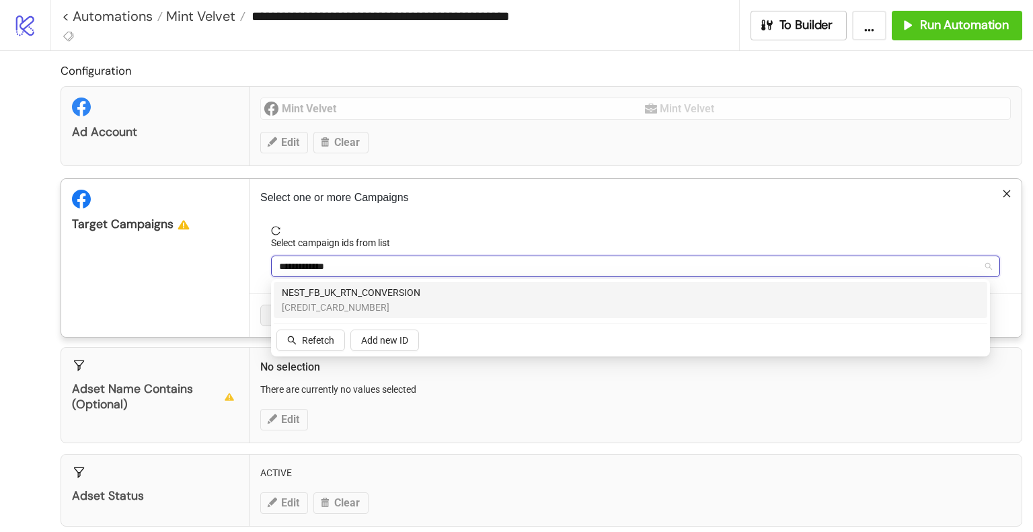
scroll to position [0, 0]
click at [381, 293] on span "NEST_FB_UK_RTN_CONVERSION" at bounding box center [351, 292] width 139 height 15
click at [214, 301] on div "Target Campaigns" at bounding box center [155, 258] width 188 height 158
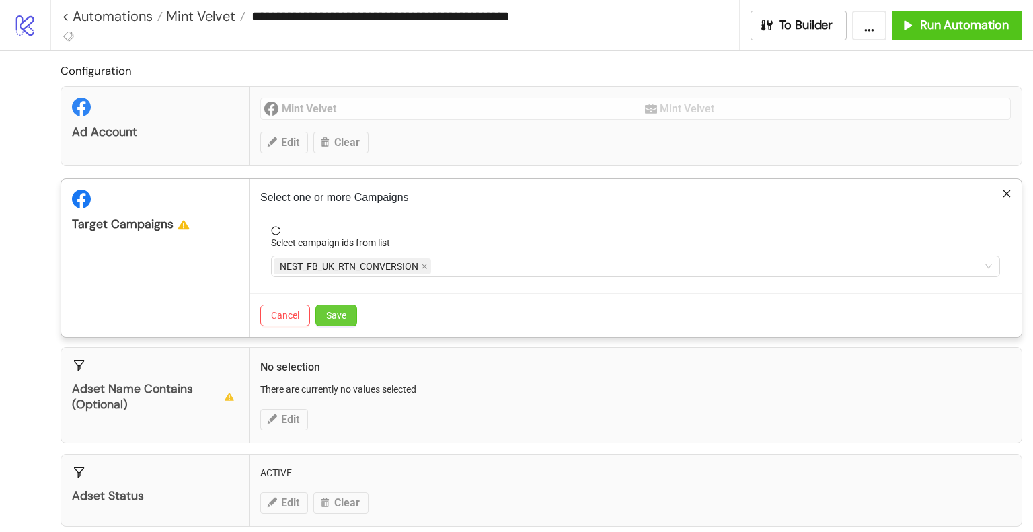
click at [333, 316] on span "Save" at bounding box center [336, 315] width 20 height 11
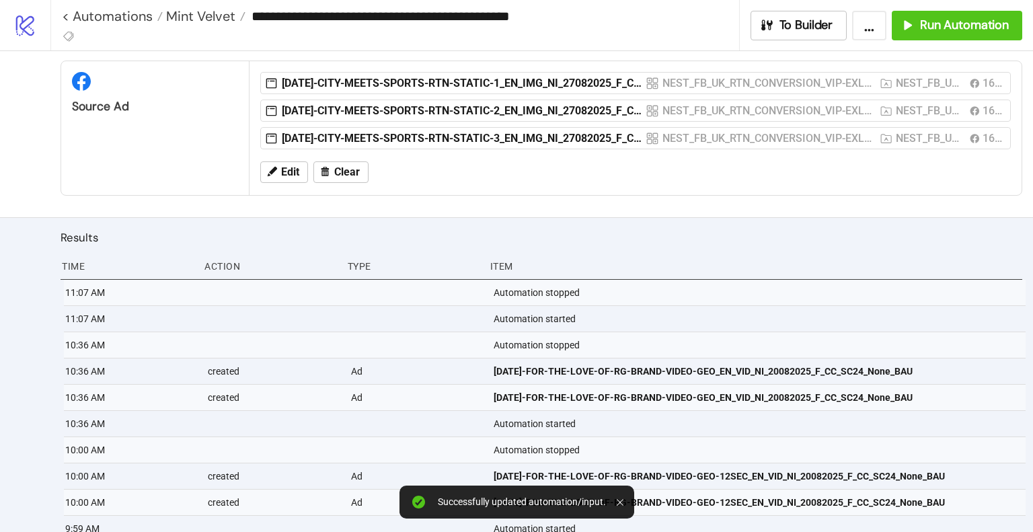
scroll to position [439, 0]
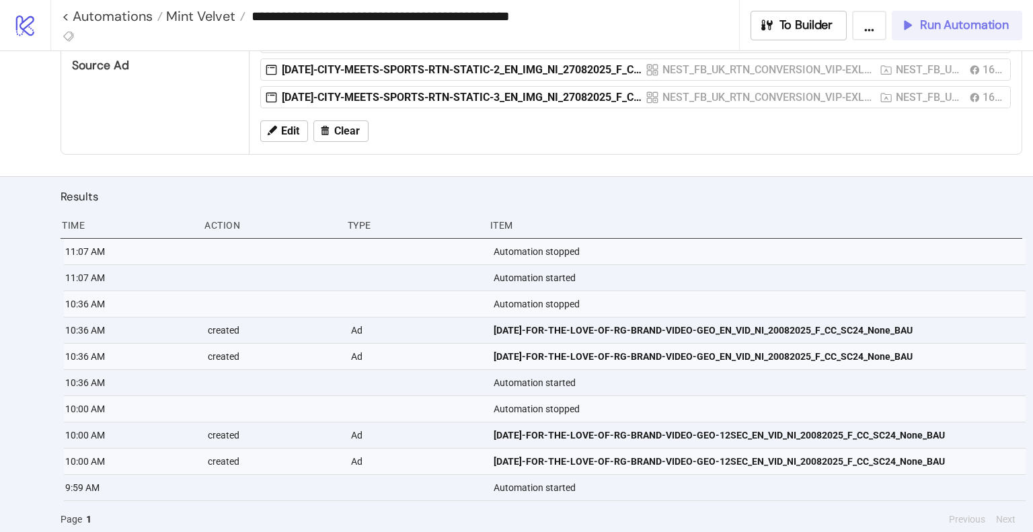
click at [927, 33] on button "Run Automation" at bounding box center [957, 26] width 131 height 30
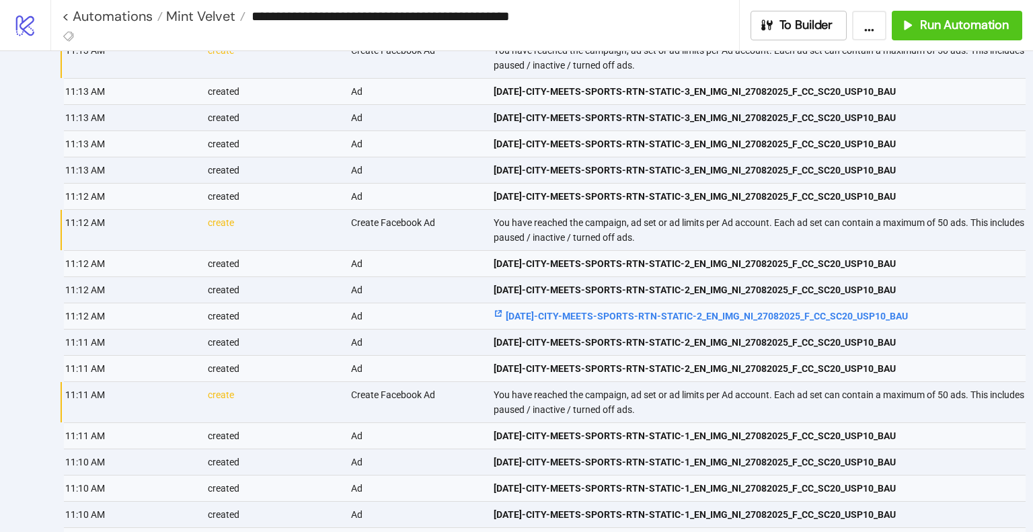
scroll to position [543, 0]
